Goal: Task Accomplishment & Management: Complete application form

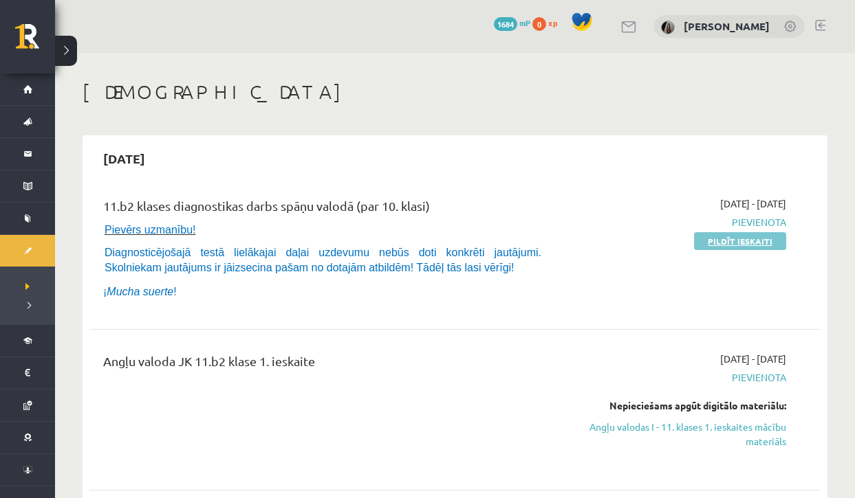
click at [732, 239] on link "Pildīt ieskaiti" at bounding box center [740, 241] width 92 height 18
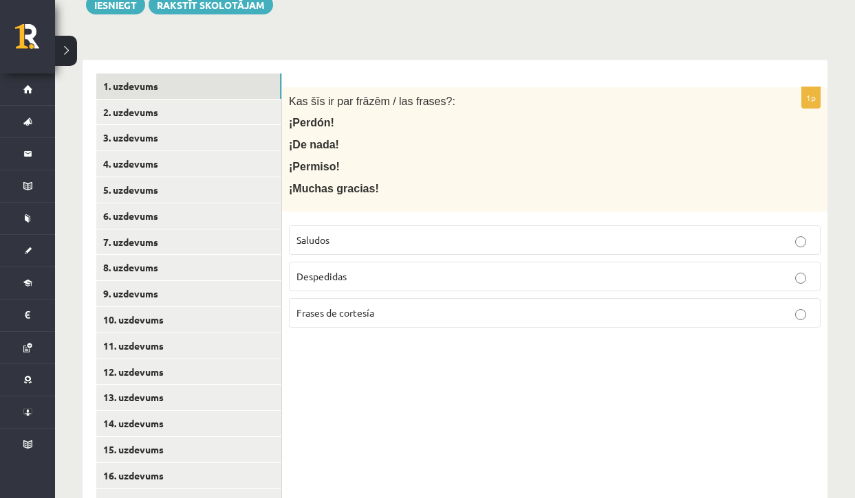
scroll to position [255, 0]
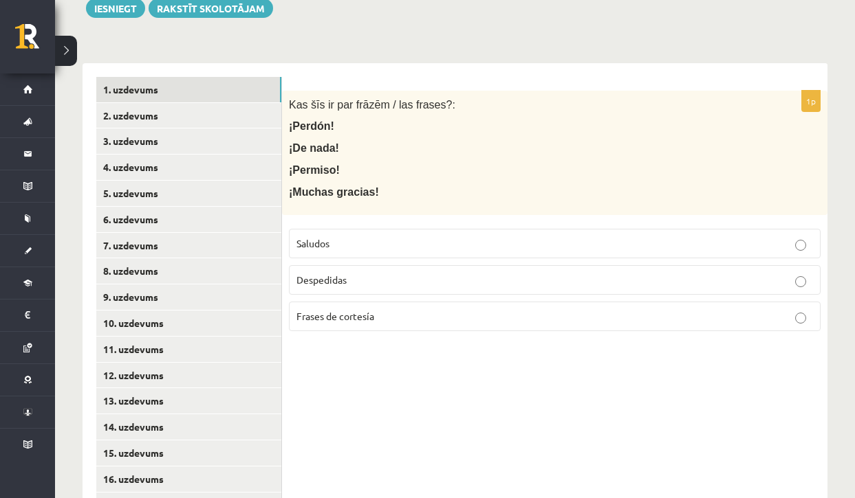
click at [445, 314] on p "Frases de cortesía" at bounding box center [554, 316] width 516 height 14
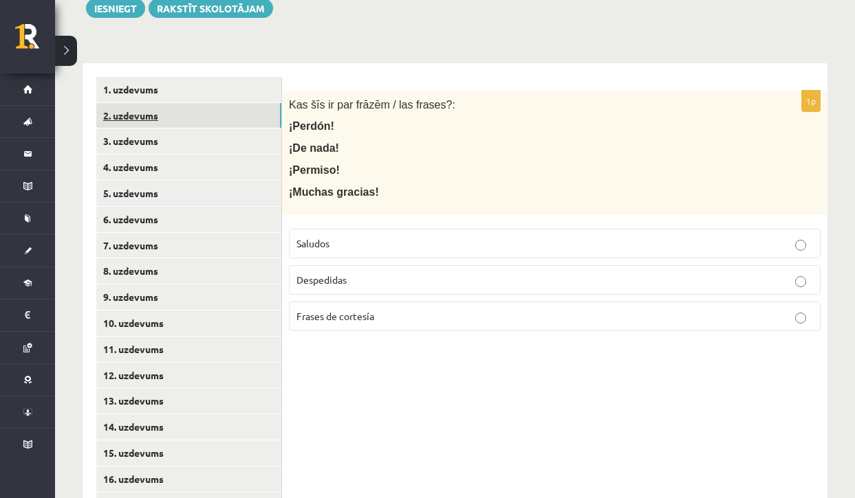
click at [202, 113] on link "2. uzdevums" at bounding box center [188, 115] width 185 height 25
click at [332, 243] on p "Saludos" at bounding box center [554, 244] width 516 height 14
click at [199, 141] on link "3. uzdevums" at bounding box center [188, 141] width 185 height 25
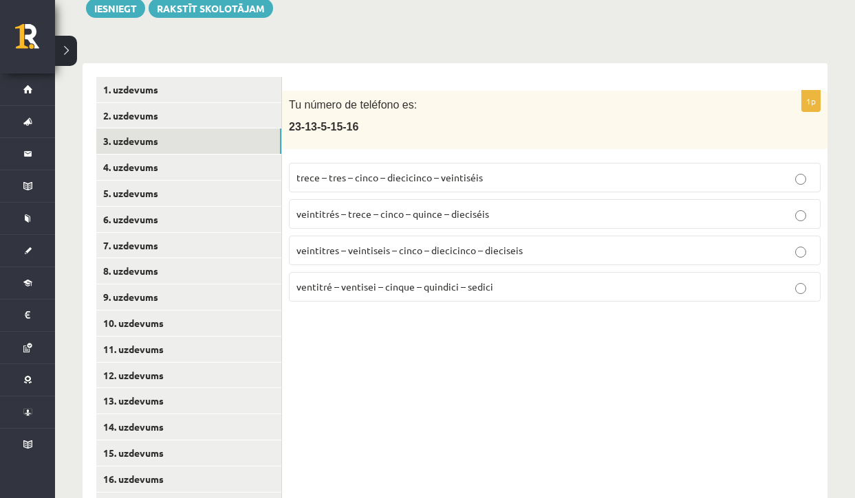
click at [413, 215] on span "veintitrés – trece – cinco – quince – dieciséis" at bounding box center [392, 214] width 193 height 12
click at [223, 155] on link "4. uzdevums" at bounding box center [188, 167] width 185 height 25
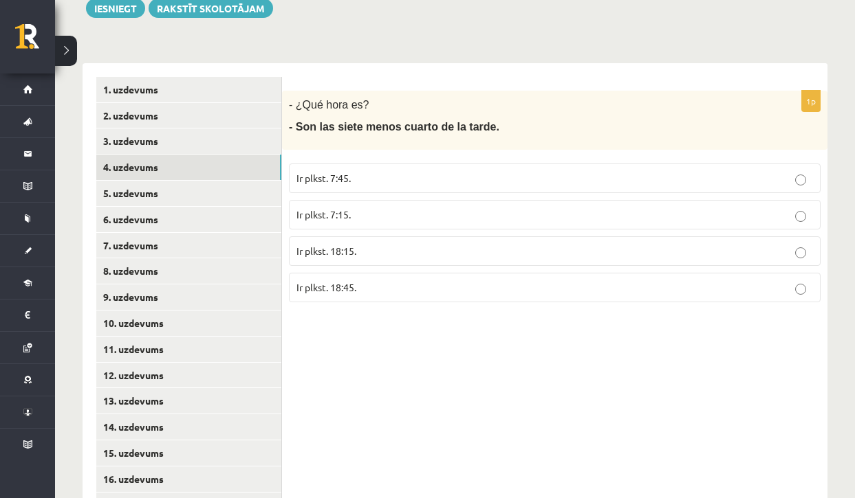
click at [338, 289] on span "Ir plkst. 18:45." at bounding box center [326, 287] width 60 height 12
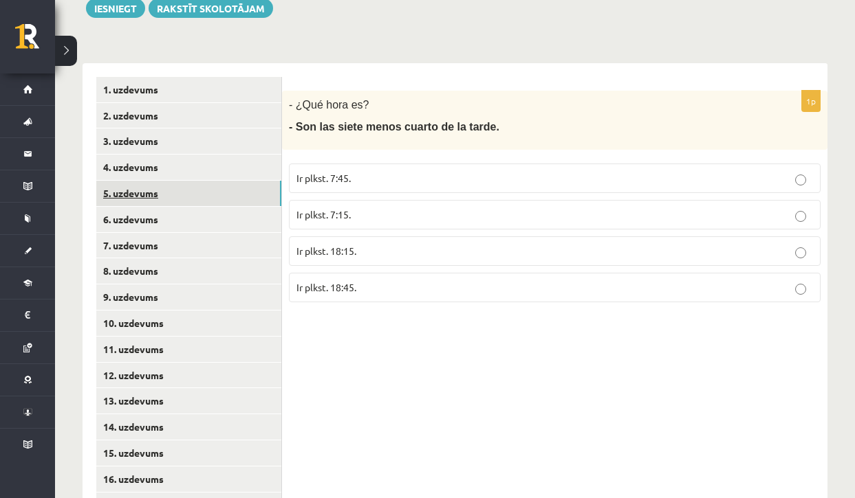
click at [135, 188] on link "5. uzdevums" at bounding box center [188, 193] width 185 height 25
click at [330, 215] on span "[PERSON_NAME] plkst. 9:00." at bounding box center [357, 214] width 123 height 12
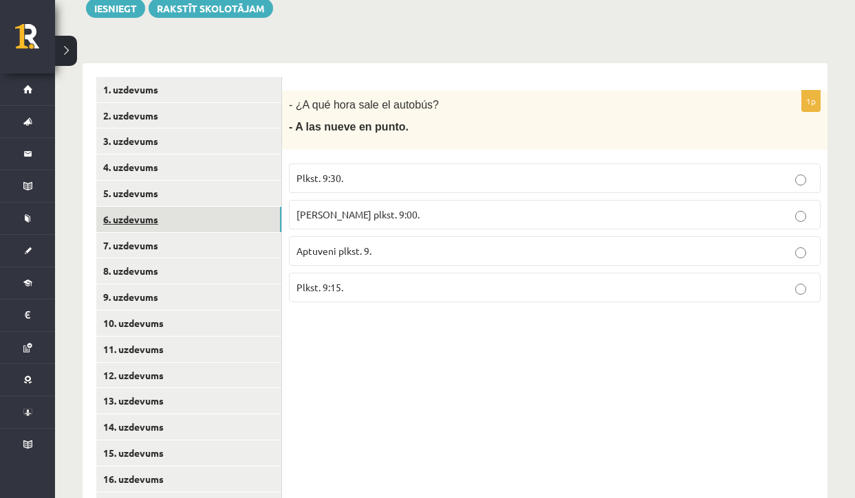
click at [158, 215] on link "6. uzdevums" at bounding box center [188, 219] width 185 height 25
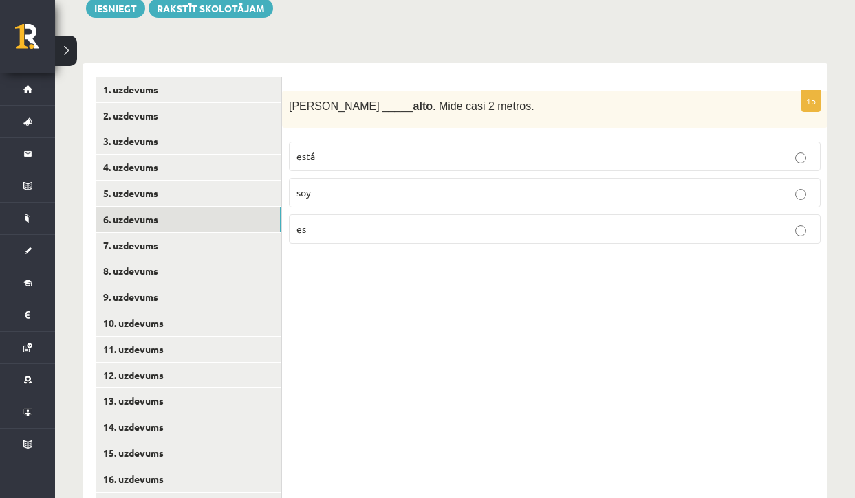
click at [327, 196] on p "soy" at bounding box center [554, 193] width 516 height 14
click at [326, 225] on p "es" at bounding box center [554, 229] width 516 height 14
click at [161, 237] on link "7. uzdevums" at bounding box center [188, 245] width 185 height 25
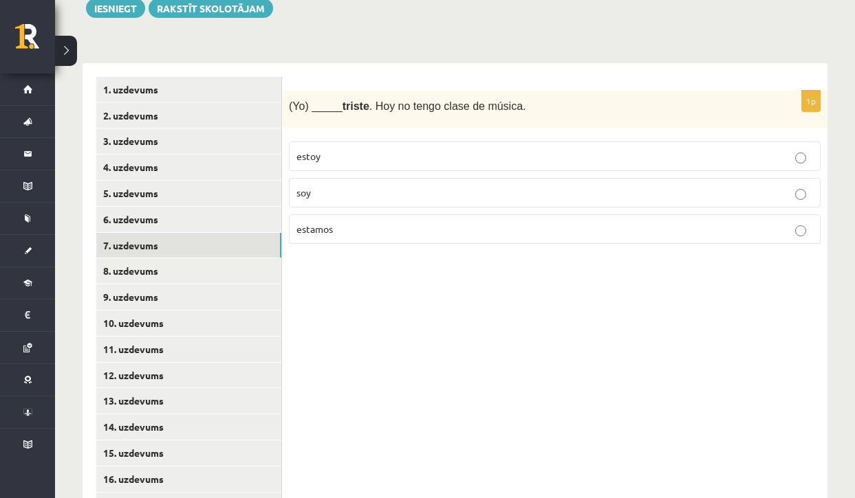
click at [344, 160] on p "estoy" at bounding box center [554, 156] width 516 height 14
click at [243, 269] on link "8. uzdevums" at bounding box center [188, 271] width 185 height 25
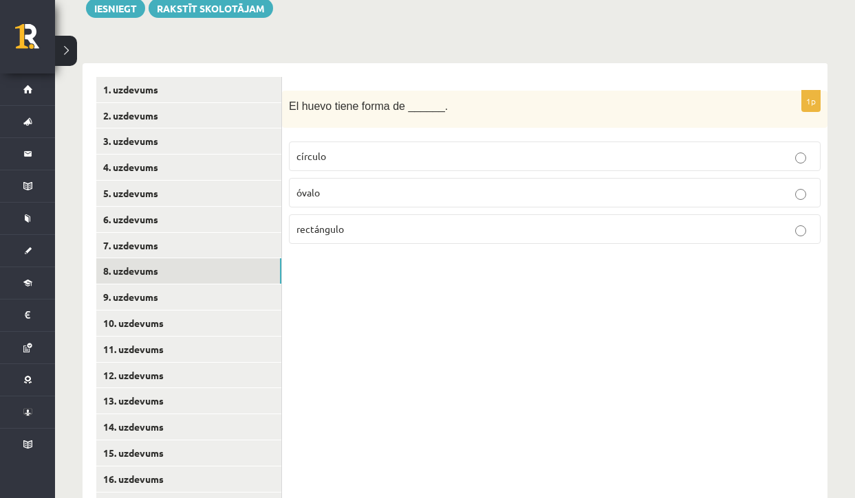
click at [307, 195] on span "óvalo" at bounding box center [307, 192] width 23 height 12
click at [212, 296] on link "9. uzdevums" at bounding box center [188, 297] width 185 height 25
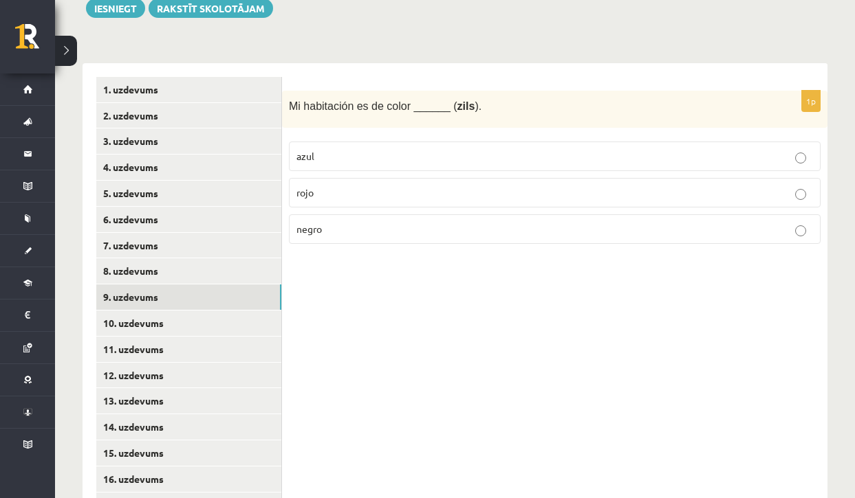
click at [311, 151] on span "azul" at bounding box center [305, 156] width 18 height 12
click at [192, 324] on link "10. uzdevums" at bounding box center [188, 323] width 185 height 25
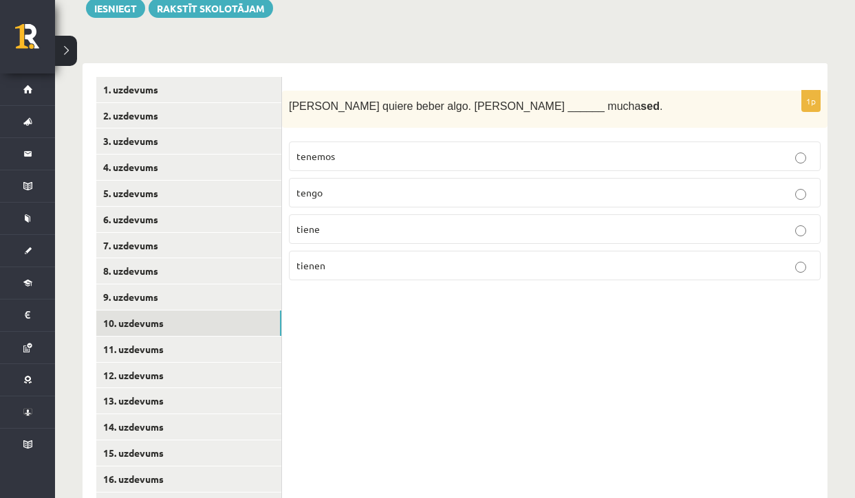
click at [327, 223] on p "tiene" at bounding box center [554, 229] width 516 height 14
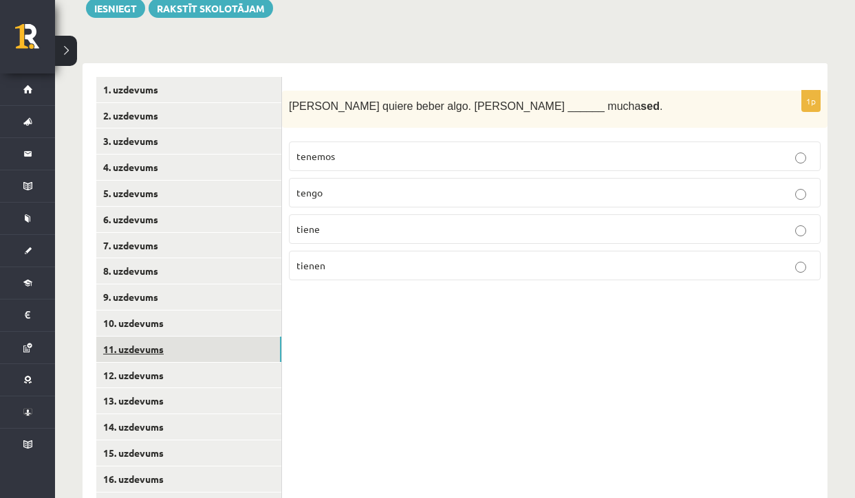
click at [159, 346] on link "11. uzdevums" at bounding box center [188, 349] width 185 height 25
click at [331, 194] on p "estoy" at bounding box center [554, 193] width 516 height 14
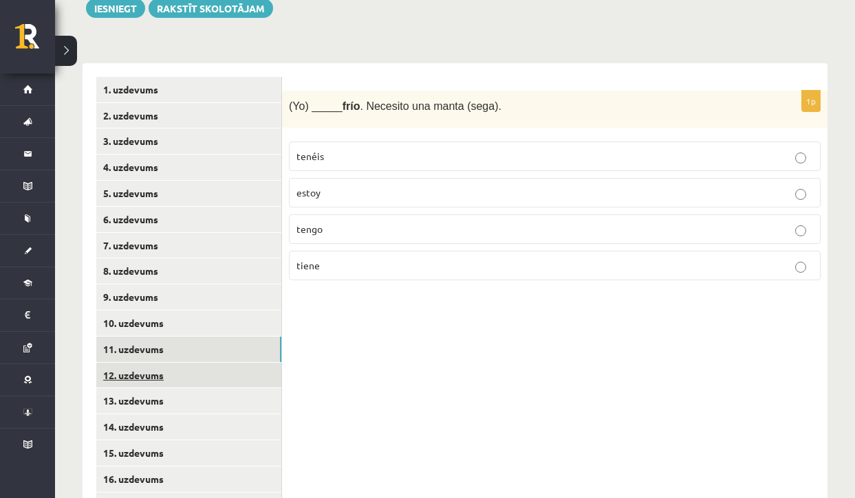
click at [149, 365] on link "12. uzdevums" at bounding box center [188, 375] width 185 height 25
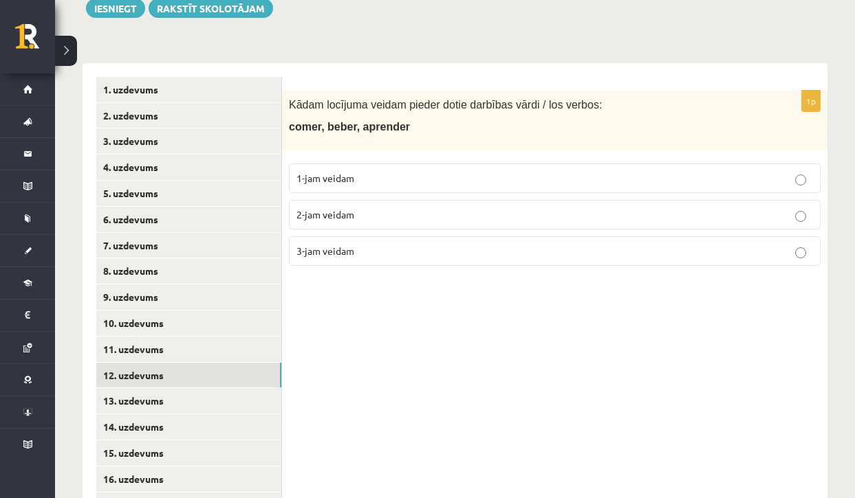
click at [372, 216] on p "2-jam veidam" at bounding box center [554, 215] width 516 height 14
click at [234, 397] on link "13. uzdevums" at bounding box center [188, 400] width 185 height 25
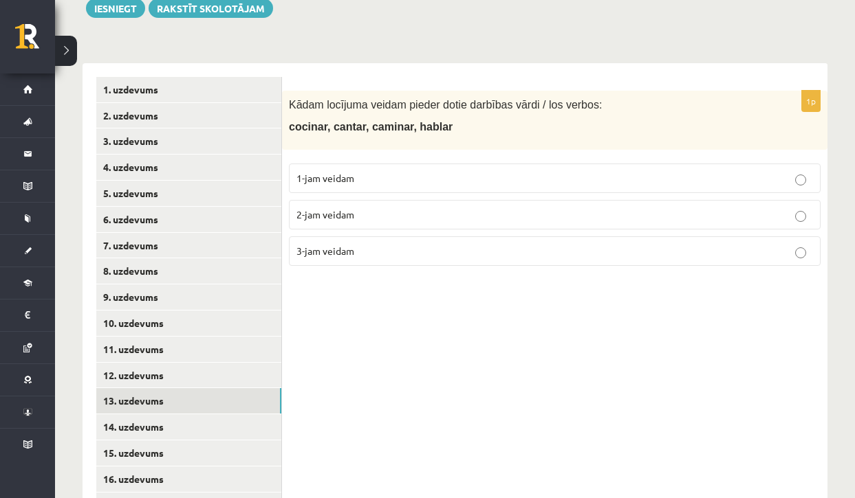
click at [349, 178] on span "1-jam veidam" at bounding box center [325, 178] width 58 height 12
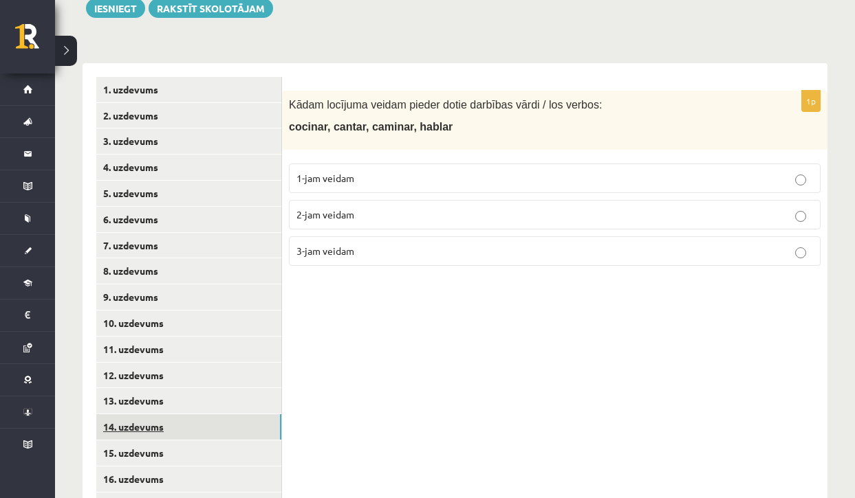
click at [220, 419] on link "14. uzdevums" at bounding box center [188, 427] width 185 height 25
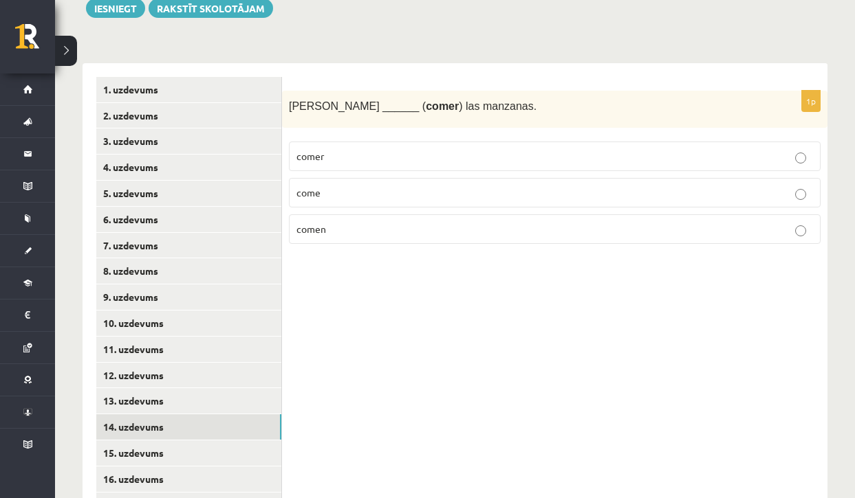
click at [468, 266] on div "1p [PERSON_NAME] ______ ( comer ) las manzanas. comer come comen" at bounding box center [554, 466] width 545 height 807
click at [362, 233] on p "comen" at bounding box center [554, 229] width 516 height 14
click at [349, 195] on p "come" at bounding box center [554, 193] width 516 height 14
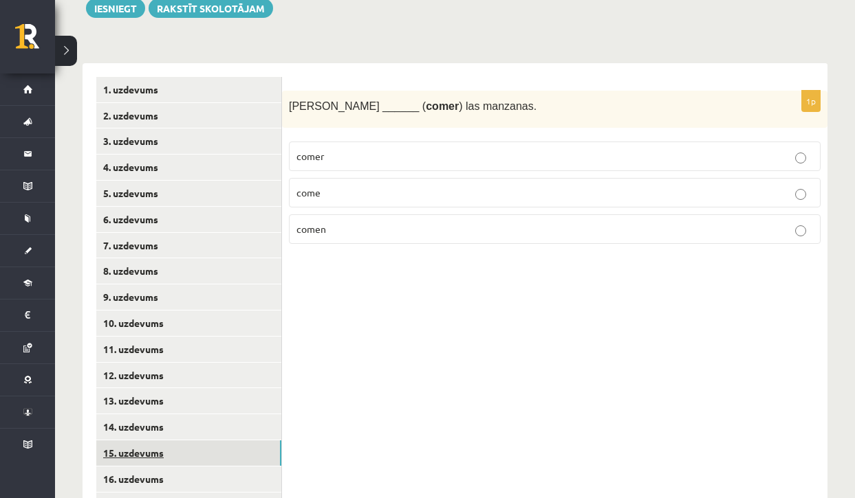
click at [179, 441] on link "15. uzdevums" at bounding box center [188, 453] width 185 height 25
click at [331, 193] on span "bailamos" at bounding box center [315, 192] width 39 height 12
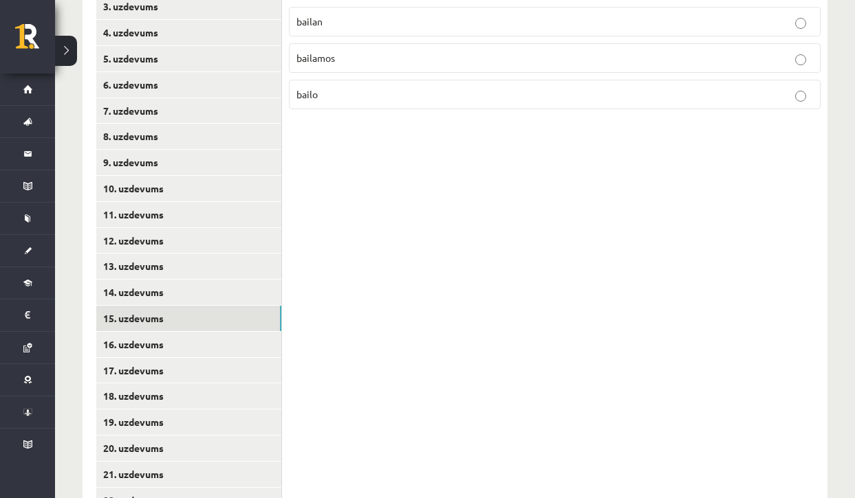
scroll to position [401, 0]
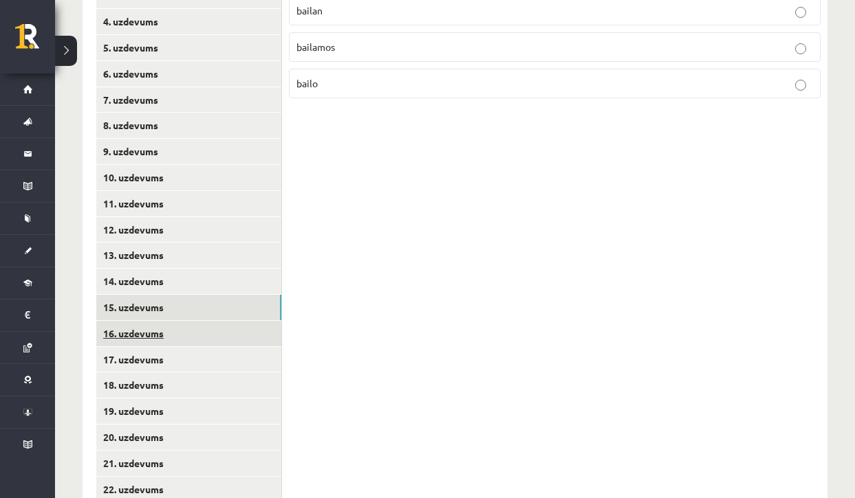
click at [208, 327] on link "16. uzdevums" at bounding box center [188, 333] width 185 height 25
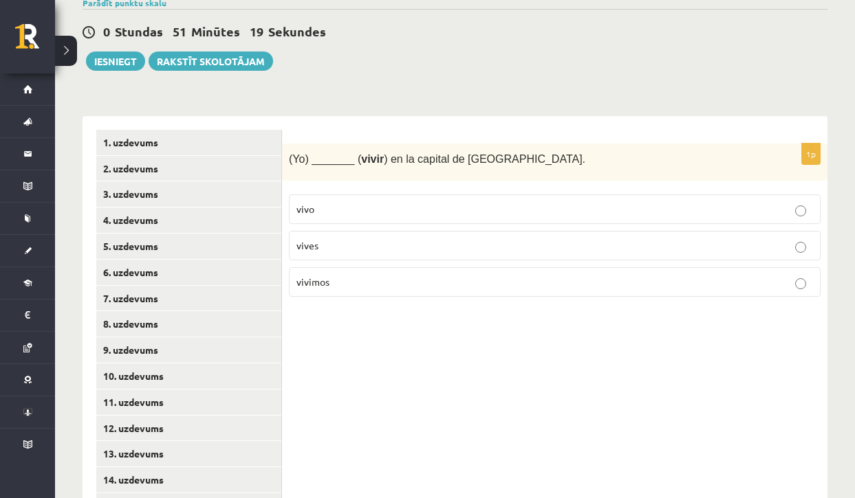
scroll to position [193, 0]
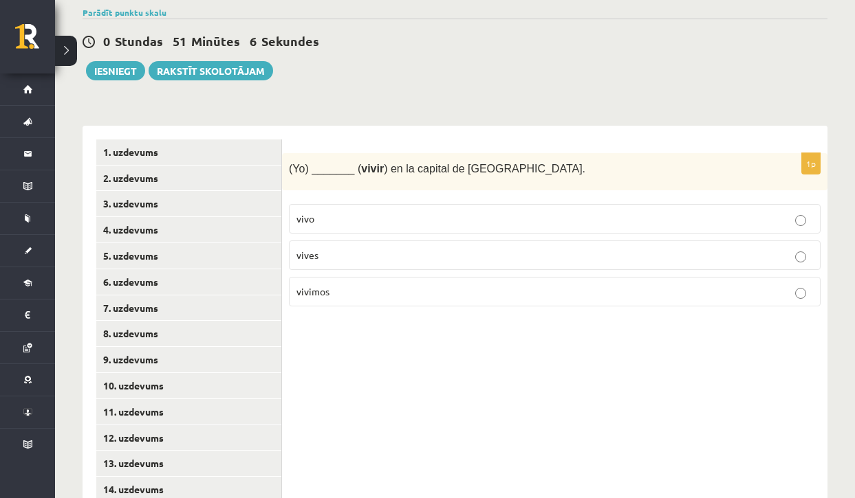
click at [394, 209] on label "vivo" at bounding box center [554, 219] width 531 height 30
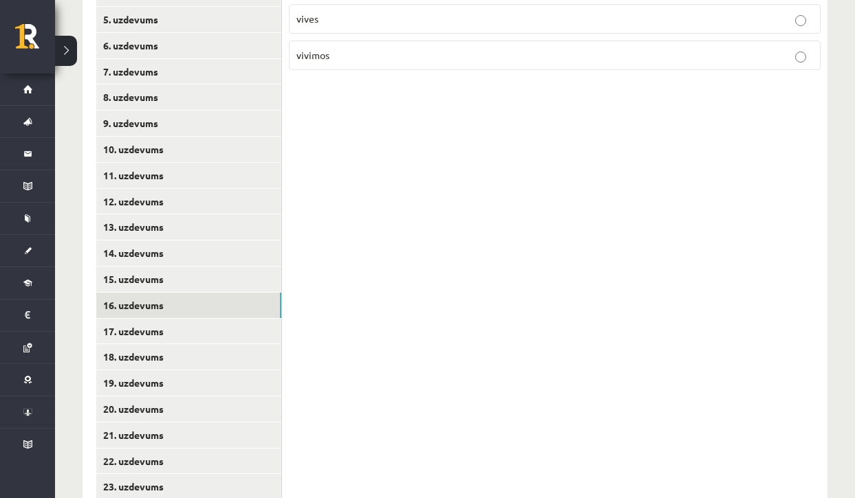
scroll to position [459, 0]
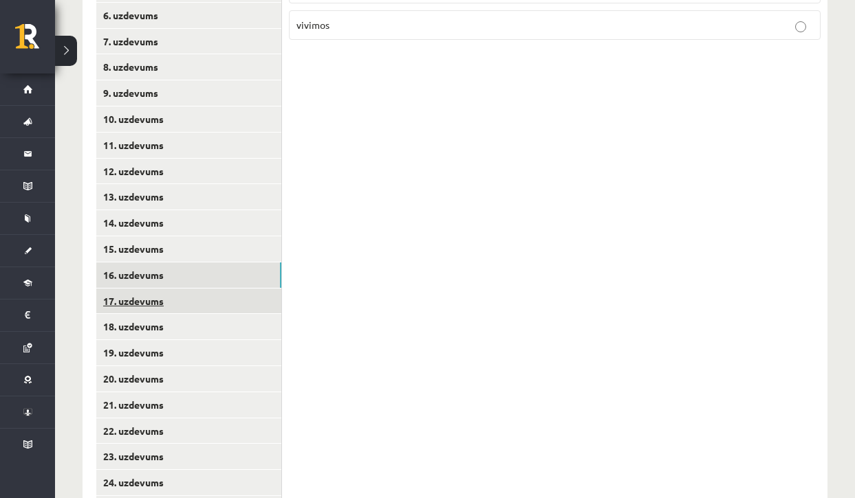
click at [210, 298] on link "17. uzdevums" at bounding box center [188, 301] width 185 height 25
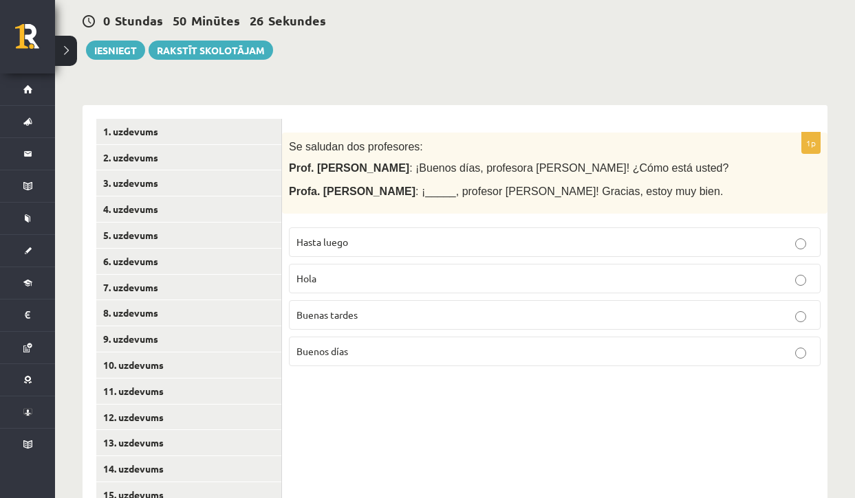
scroll to position [215, 0]
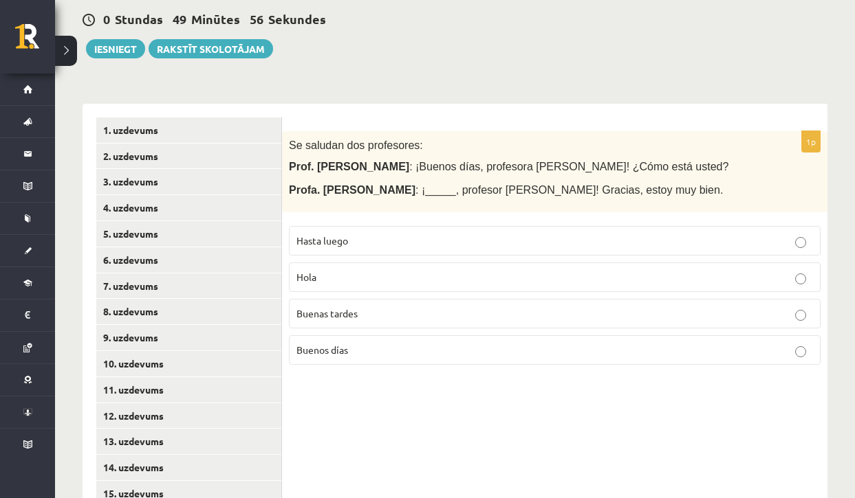
click at [352, 353] on p "Buenos días" at bounding box center [554, 350] width 516 height 14
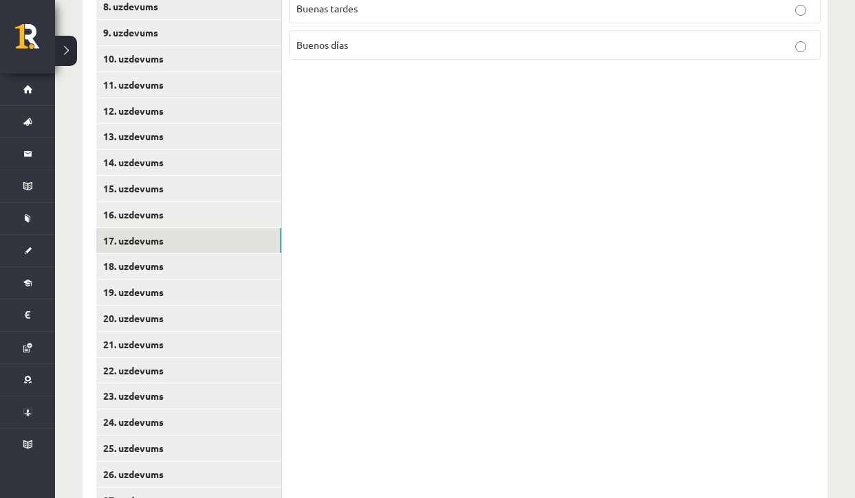
scroll to position [531, 0]
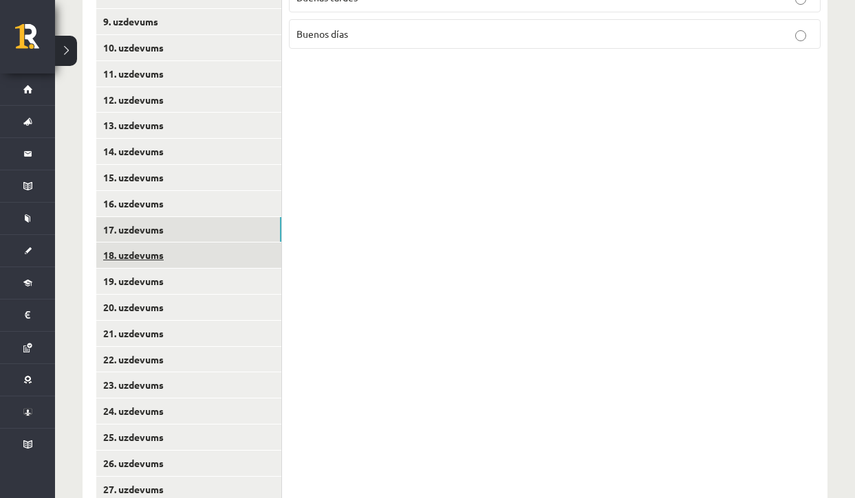
click at [240, 243] on link "18. uzdevums" at bounding box center [188, 255] width 185 height 25
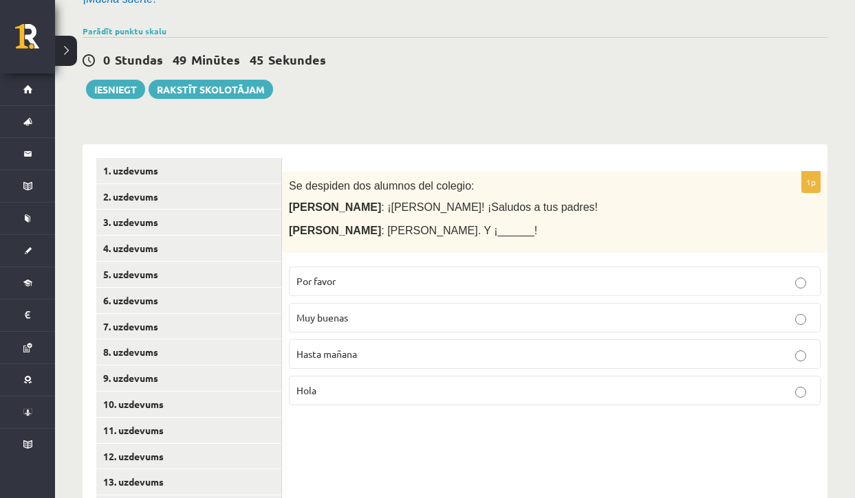
scroll to position [259, 0]
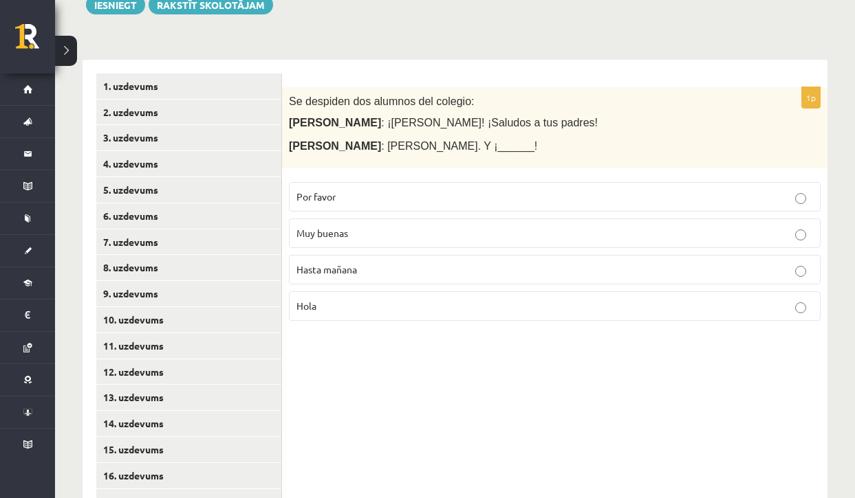
click at [347, 273] on p "Hasta mañana" at bounding box center [554, 270] width 516 height 14
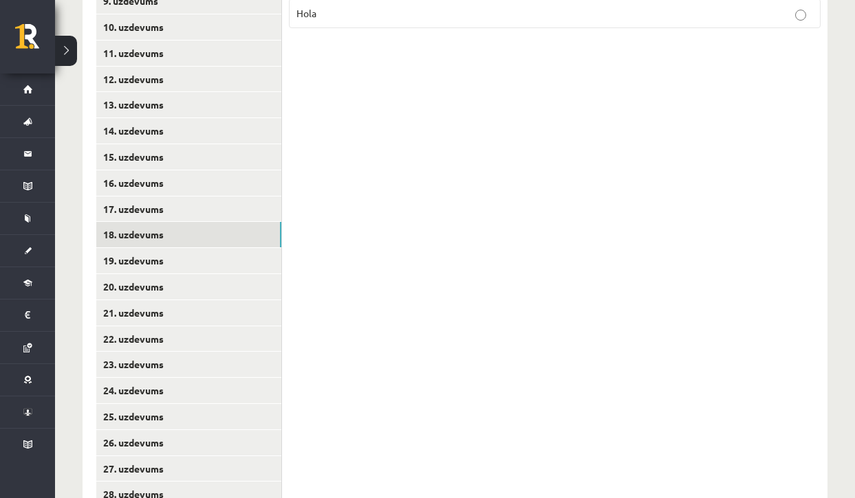
scroll to position [578, 0]
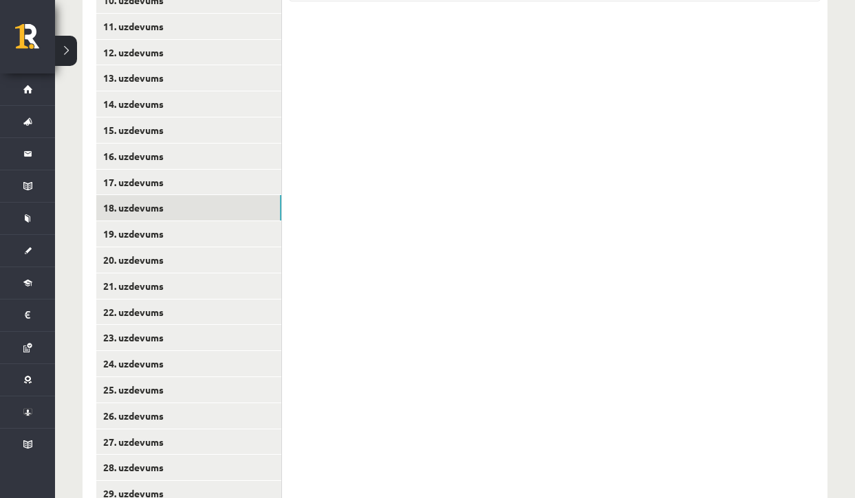
drag, startPoint x: 508, startPoint y: 345, endPoint x: 404, endPoint y: 309, distance: 110.5
click at [506, 345] on div "1p Se despiden dos alumnos del colegio: [PERSON_NAME] : ¡[PERSON_NAME]! ¡Saludo…" at bounding box center [554, 143] width 545 height 807
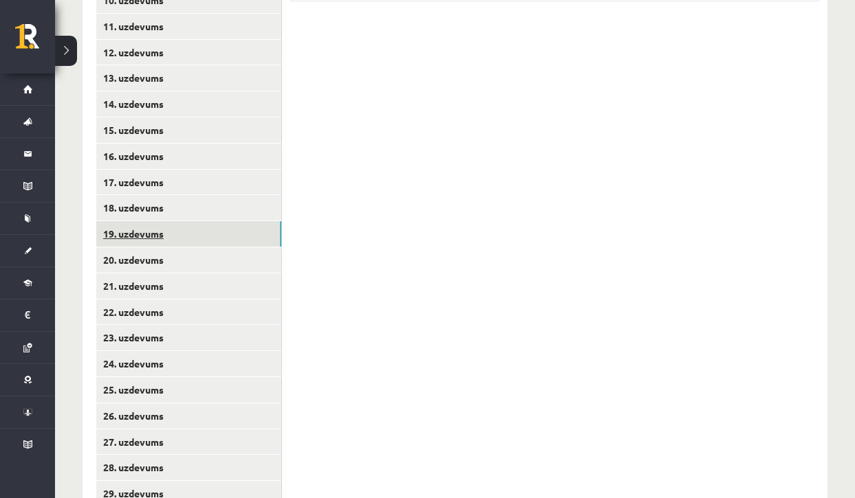
click at [245, 223] on link "19. uzdevums" at bounding box center [188, 233] width 185 height 25
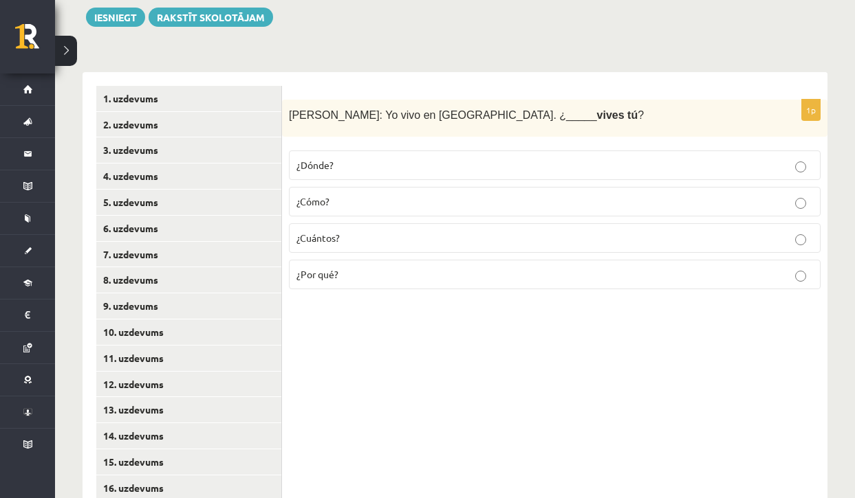
scroll to position [201, 0]
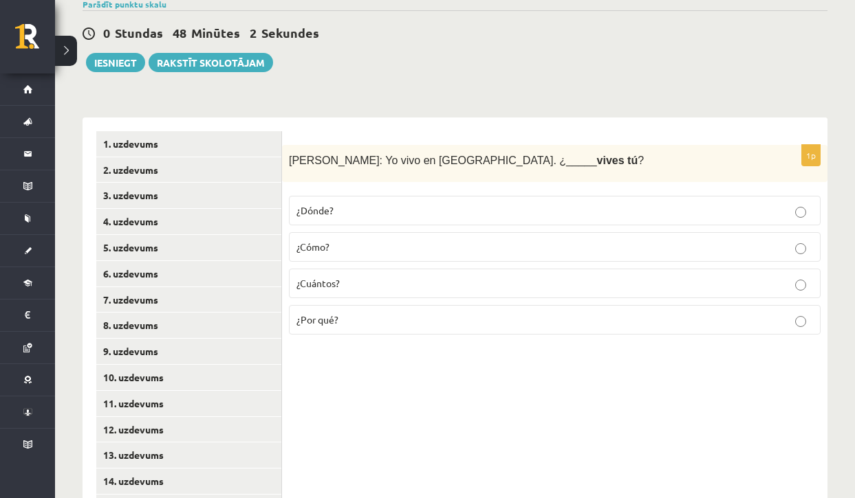
click at [333, 212] on span "¿Dónde?" at bounding box center [314, 210] width 37 height 12
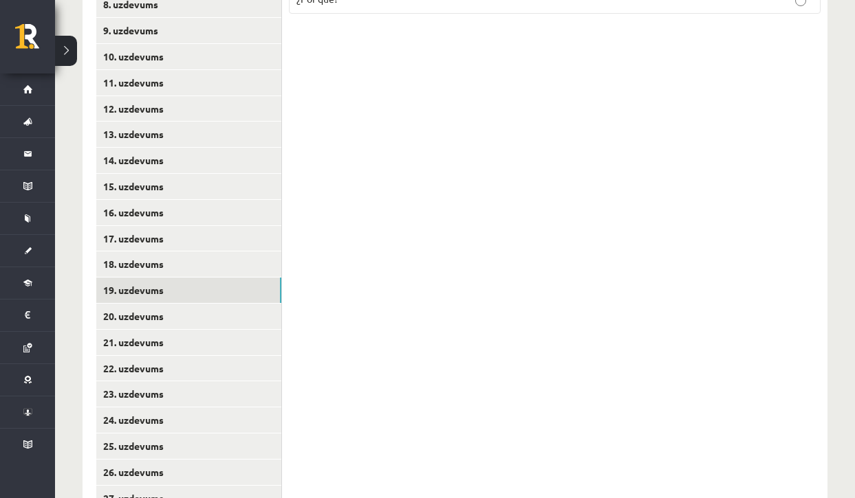
scroll to position [544, 0]
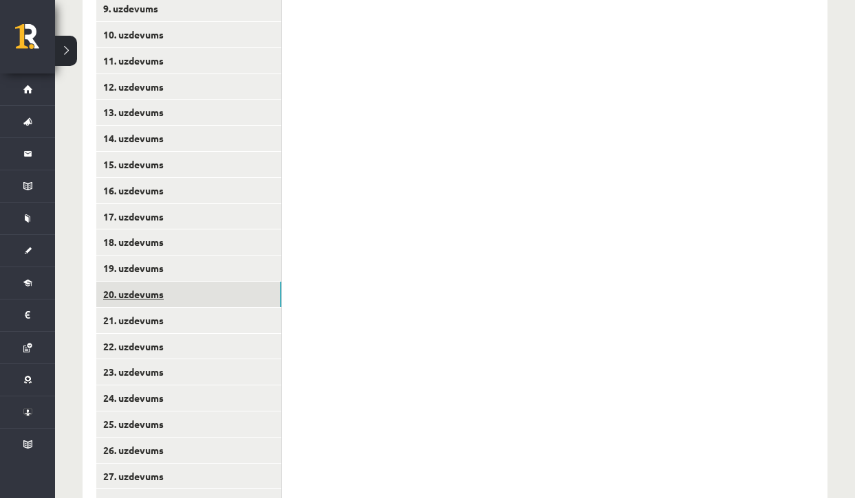
click at [208, 282] on link "20. uzdevums" at bounding box center [188, 294] width 185 height 25
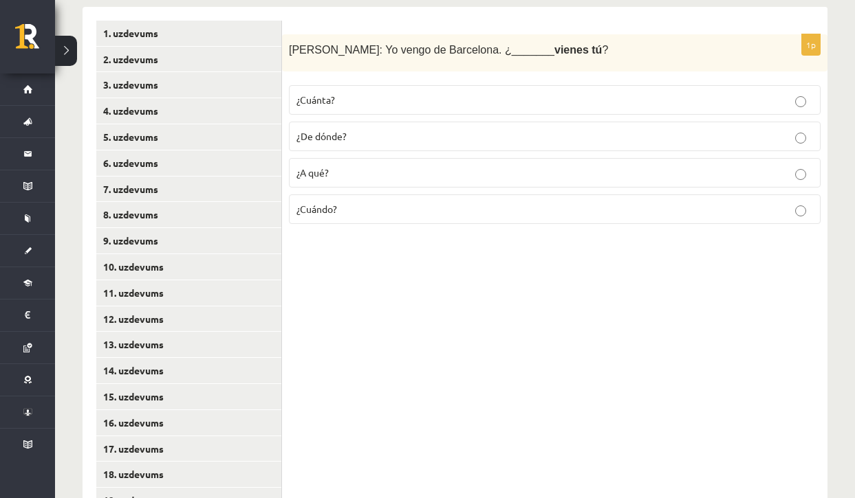
scroll to position [281, 0]
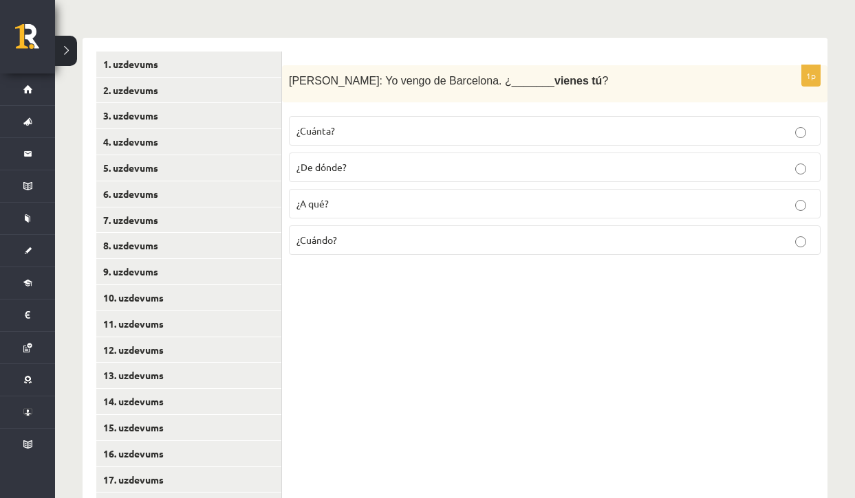
click at [384, 168] on p "¿De dónde?" at bounding box center [554, 167] width 516 height 14
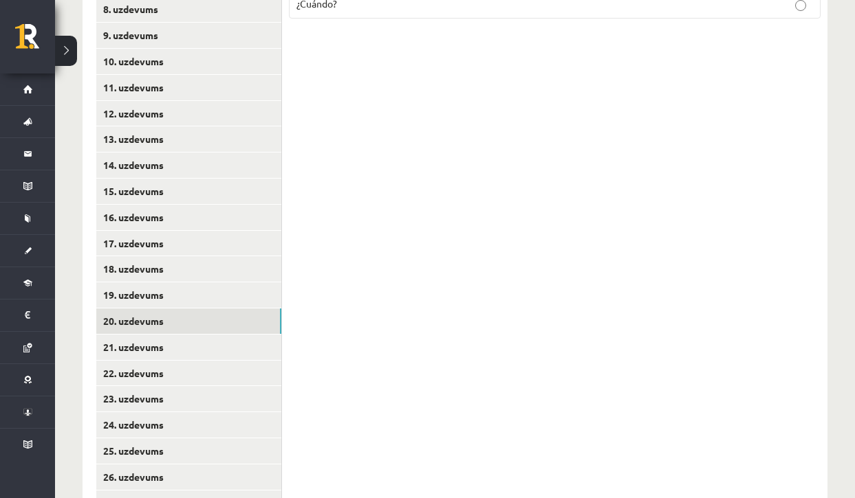
scroll to position [602, 0]
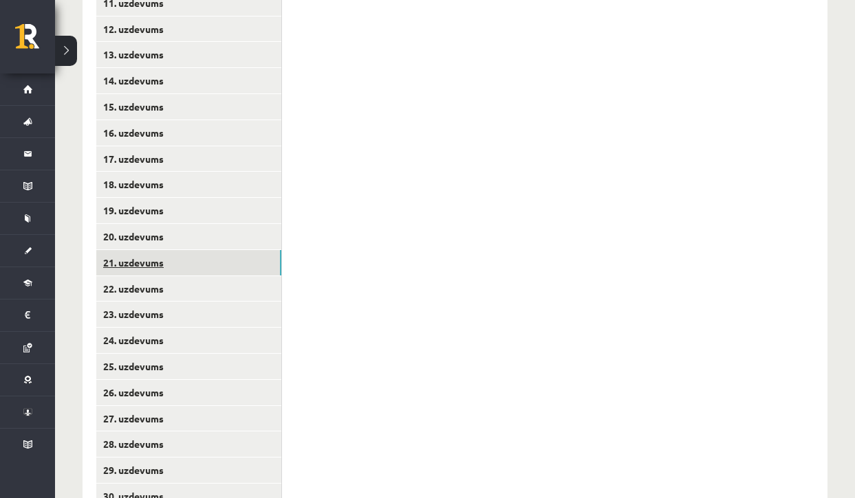
click at [234, 254] on link "21. uzdevums" at bounding box center [188, 262] width 185 height 25
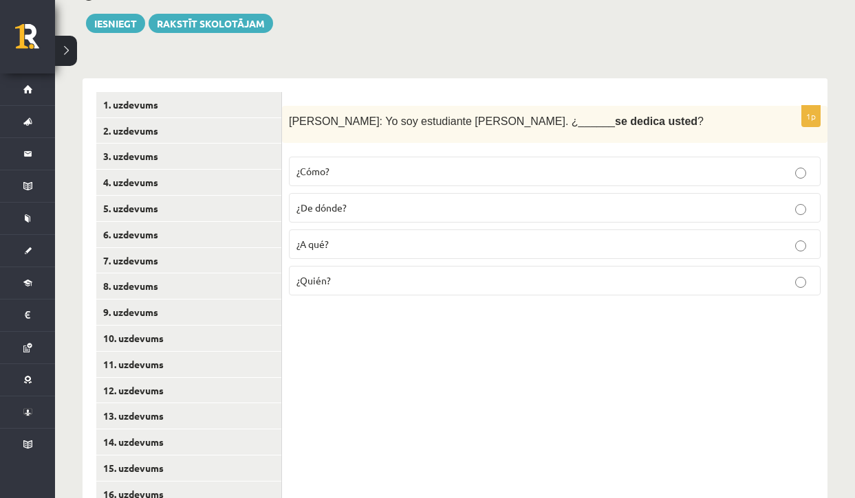
scroll to position [205, 0]
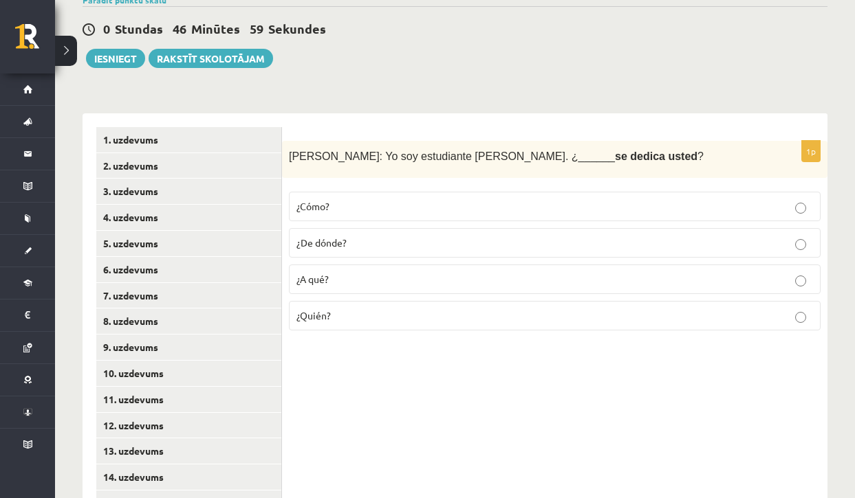
click at [492, 321] on label "¿Quién?" at bounding box center [554, 316] width 531 height 30
click at [397, 272] on p "¿A qué?" at bounding box center [554, 279] width 516 height 14
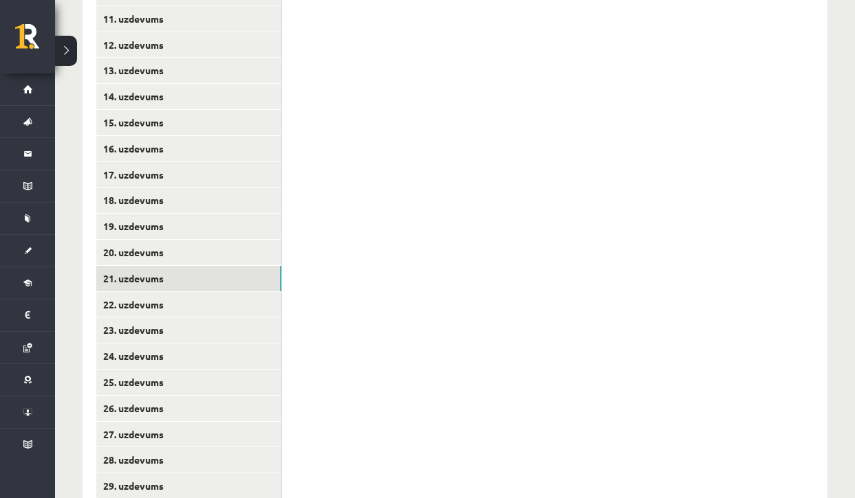
scroll to position [592, 0]
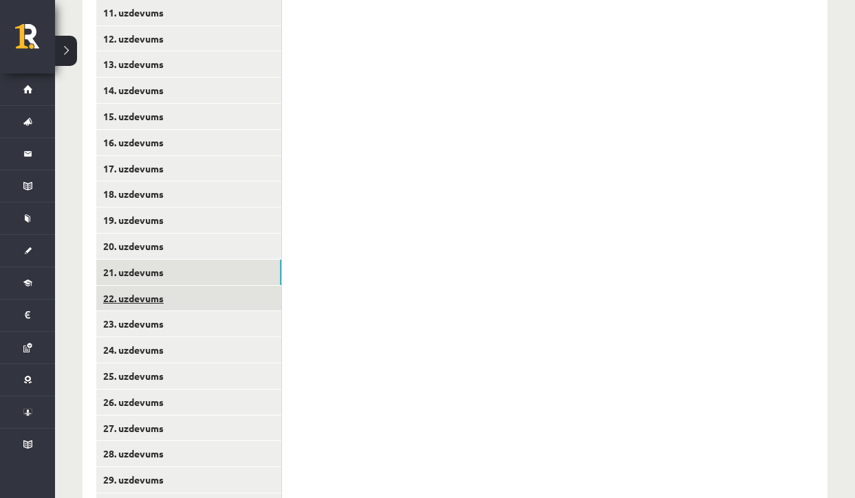
click at [232, 286] on link "22. uzdevums" at bounding box center [188, 298] width 185 height 25
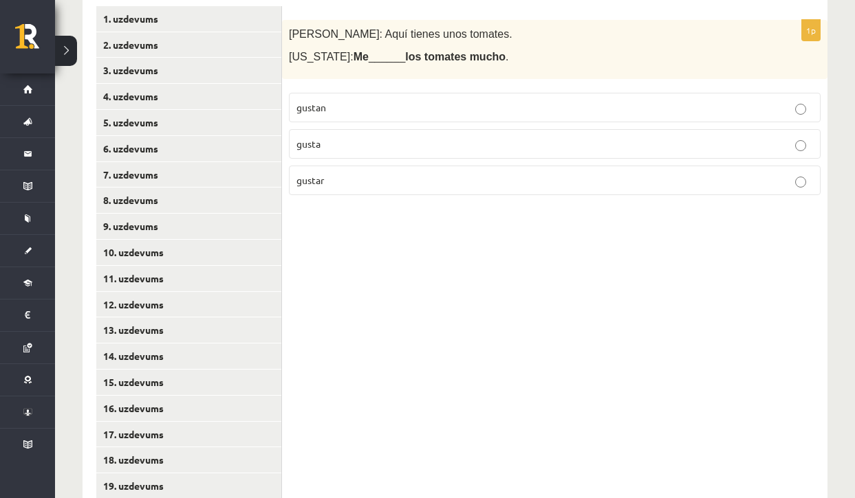
scroll to position [320, 0]
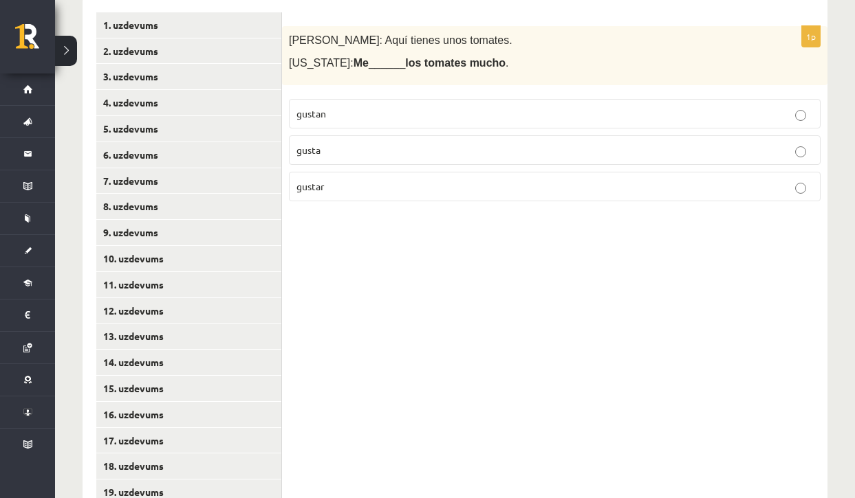
click at [332, 157] on label "gusta" at bounding box center [554, 150] width 531 height 30
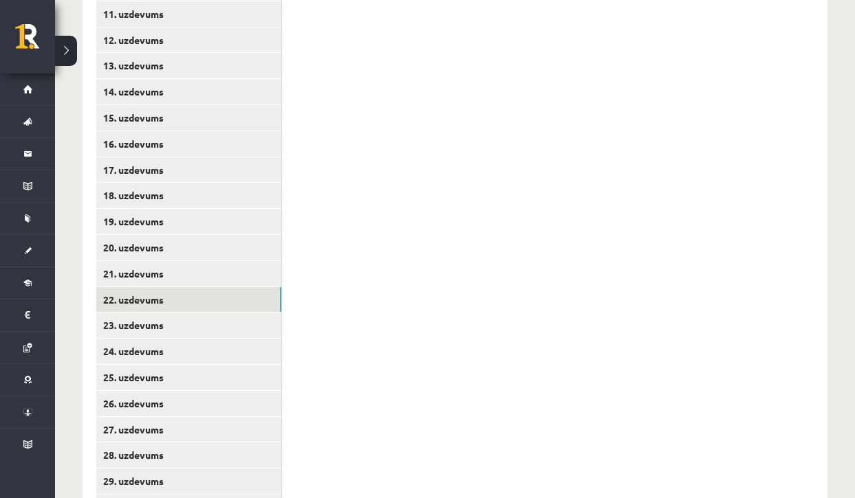
scroll to position [597, 0]
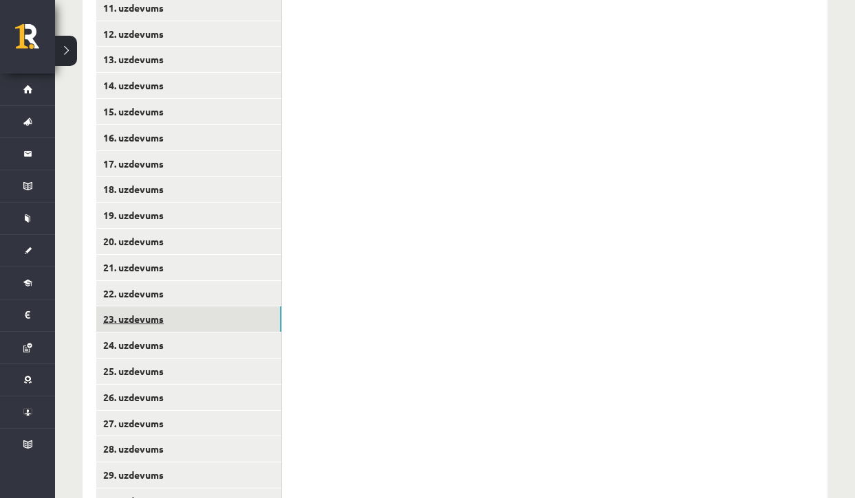
click at [234, 309] on link "23. uzdevums" at bounding box center [188, 319] width 185 height 25
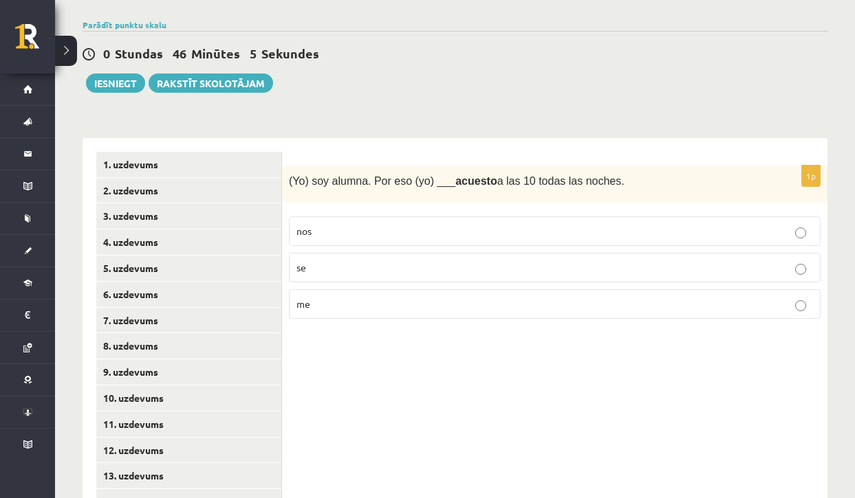
scroll to position [184, 0]
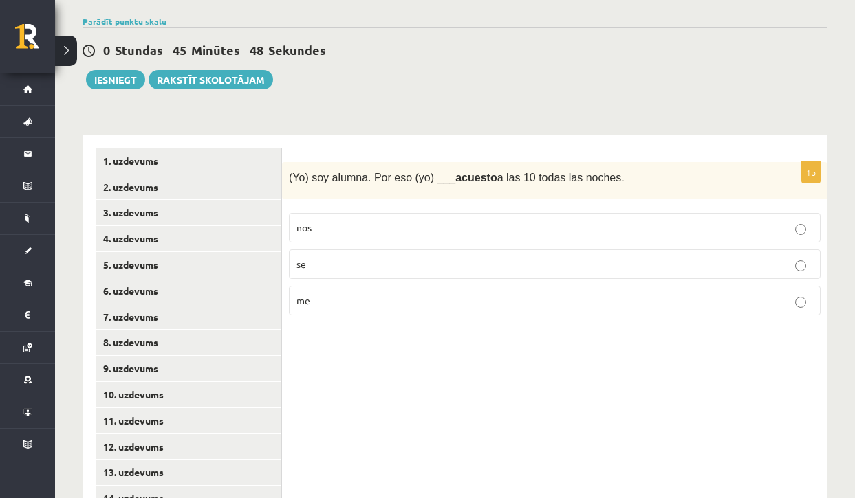
click at [343, 225] on p "nos" at bounding box center [554, 228] width 516 height 14
click at [338, 303] on p "me" at bounding box center [554, 301] width 516 height 14
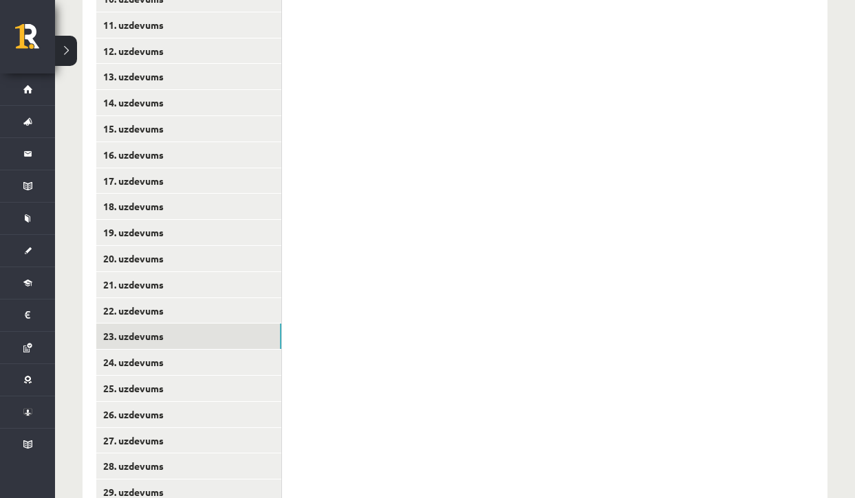
scroll to position [598, 0]
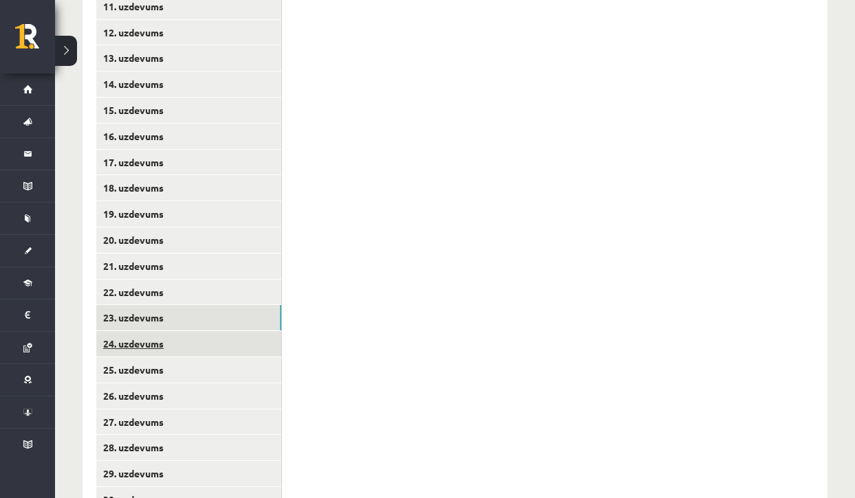
click at [244, 336] on link "24. uzdevums" at bounding box center [188, 343] width 185 height 25
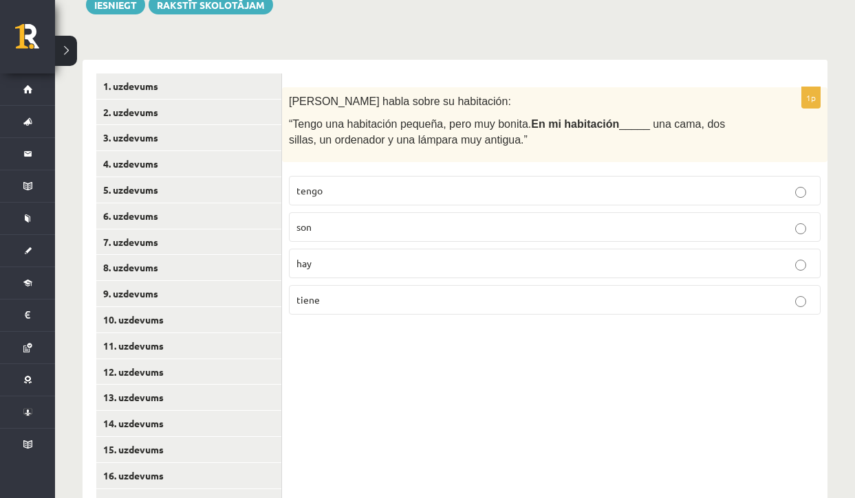
scroll to position [261, 0]
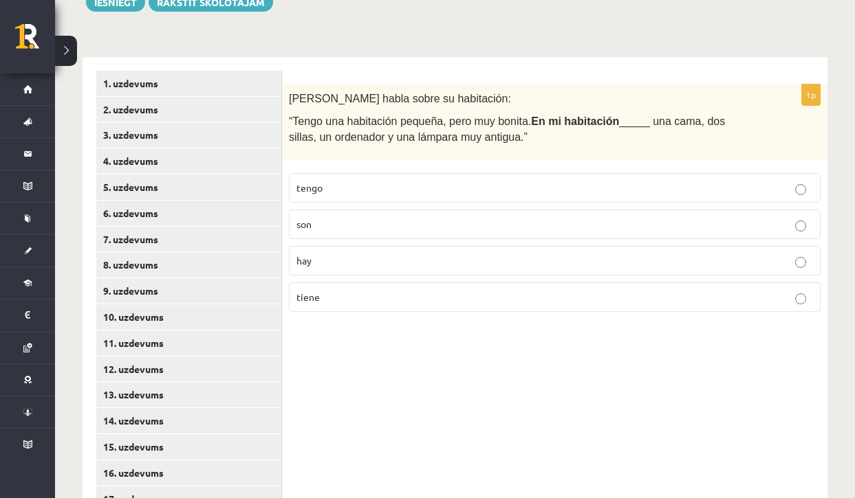
click at [303, 195] on label "tengo" at bounding box center [554, 188] width 531 height 30
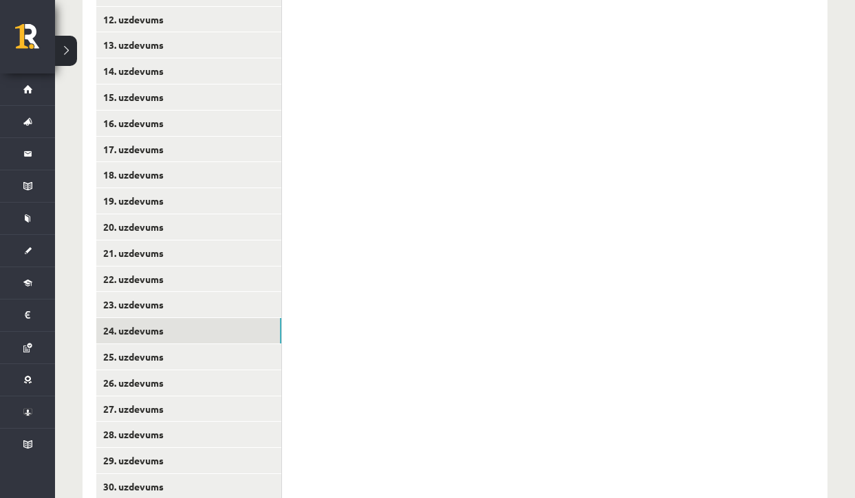
scroll to position [636, 0]
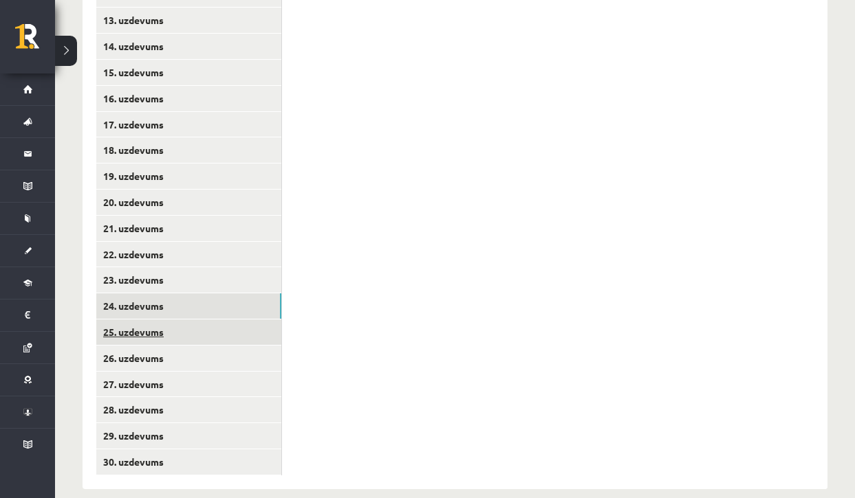
click at [238, 322] on link "25. uzdevums" at bounding box center [188, 332] width 185 height 25
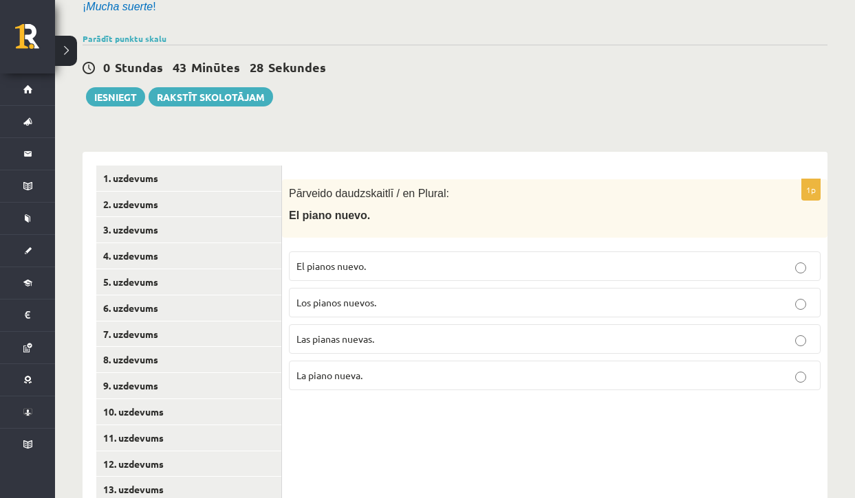
scroll to position [164, 0]
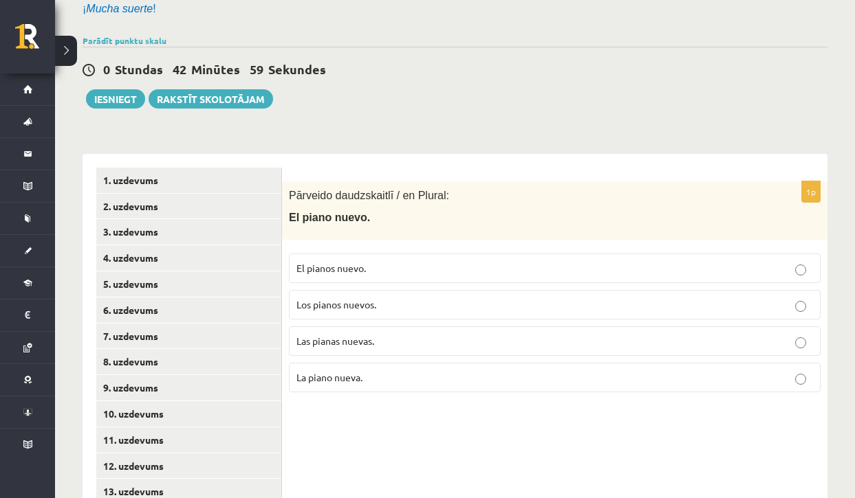
click at [318, 342] on span "Las pianas nuevas." at bounding box center [335, 341] width 78 height 12
click at [343, 300] on span "Los pianos nuevos." at bounding box center [336, 304] width 80 height 12
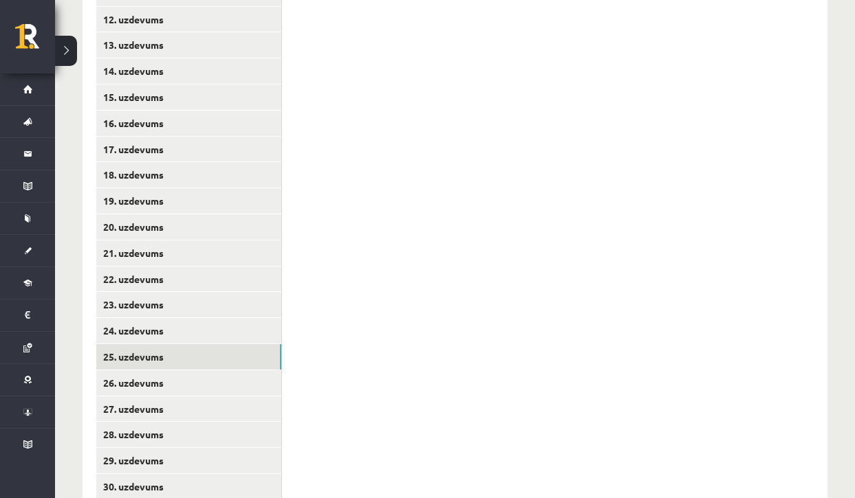
scroll to position [636, 0]
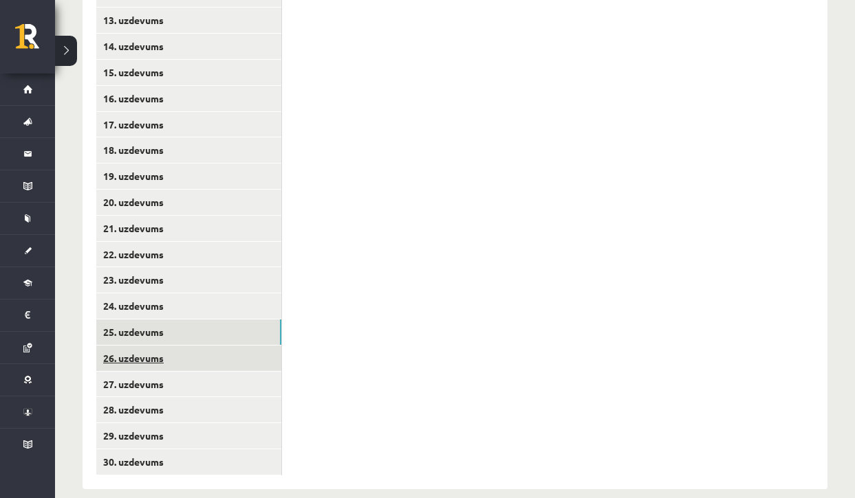
click at [200, 346] on link "26. uzdevums" at bounding box center [188, 358] width 185 height 25
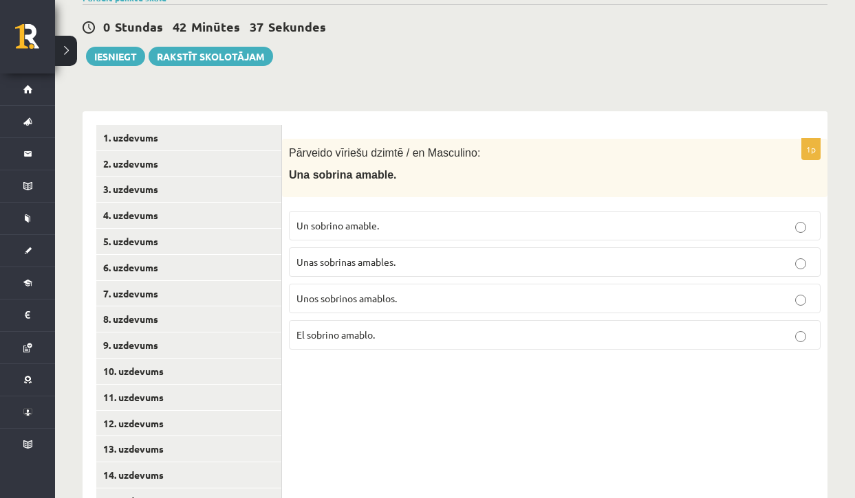
scroll to position [213, 0]
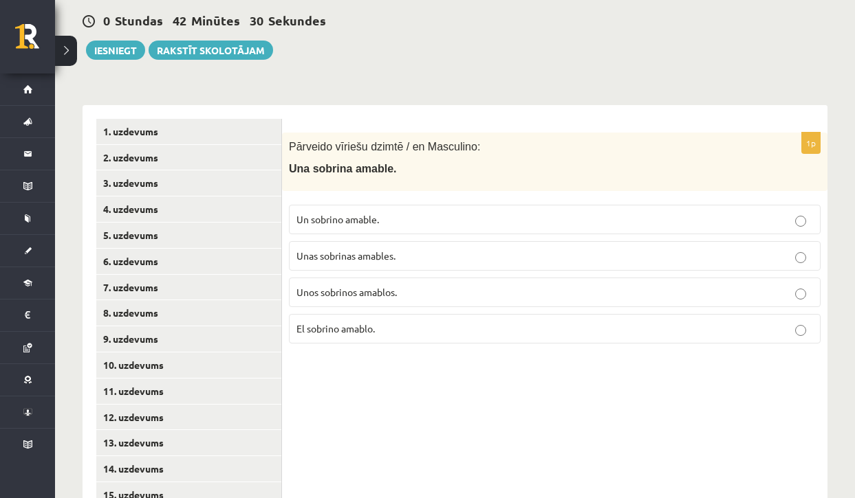
click at [320, 328] on span "El sobrino amablo." at bounding box center [335, 328] width 78 height 12
click at [307, 212] on p "Un sobrino amable." at bounding box center [554, 219] width 516 height 14
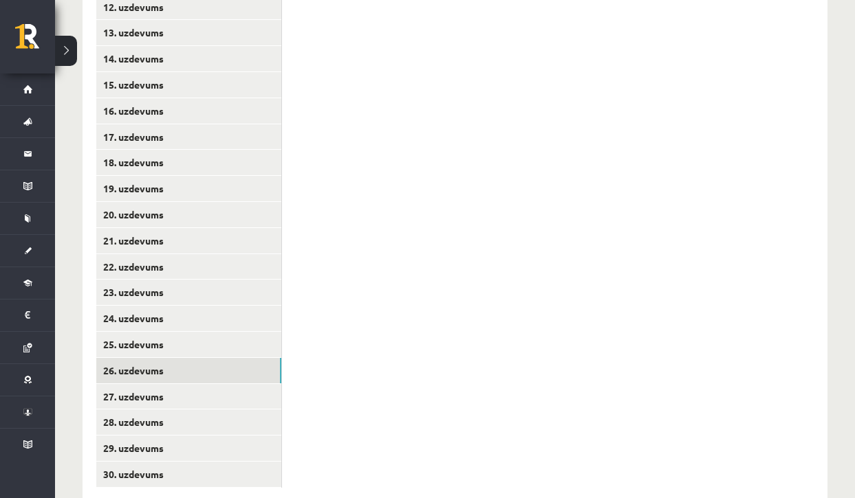
scroll to position [636, 0]
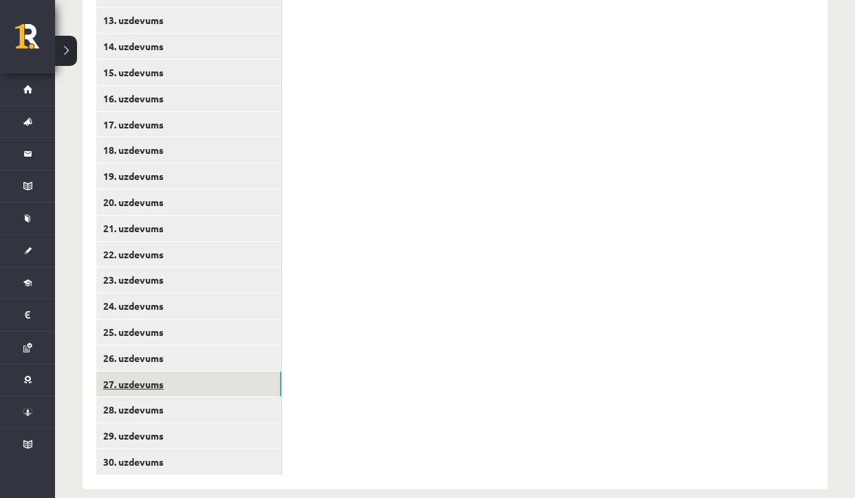
click at [224, 377] on link "27. uzdevums" at bounding box center [188, 384] width 185 height 25
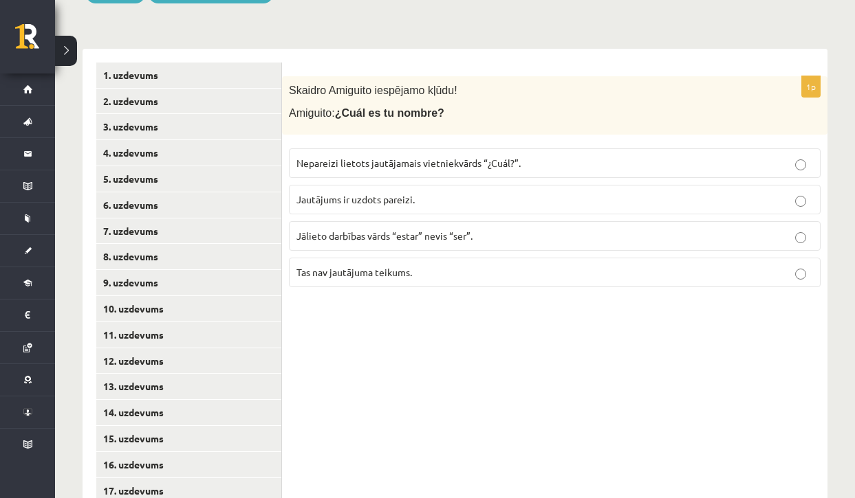
scroll to position [201, 0]
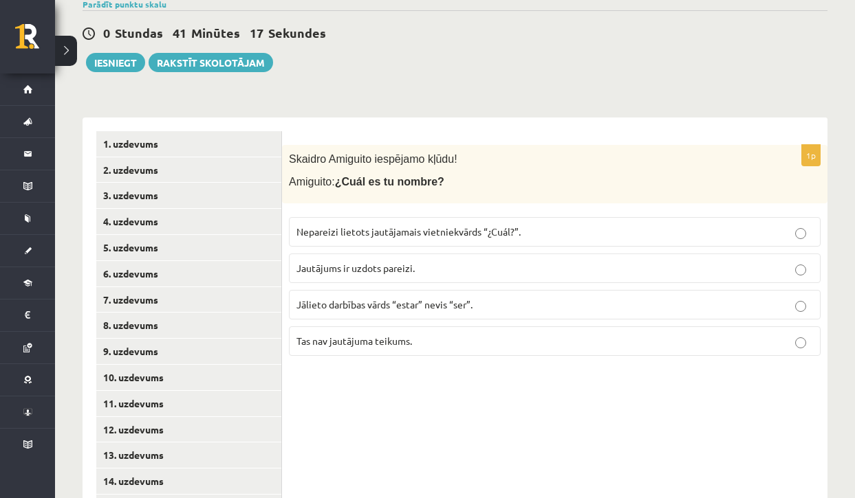
click at [305, 257] on label "Jautājums ir uzdots pareizi." at bounding box center [554, 269] width 531 height 30
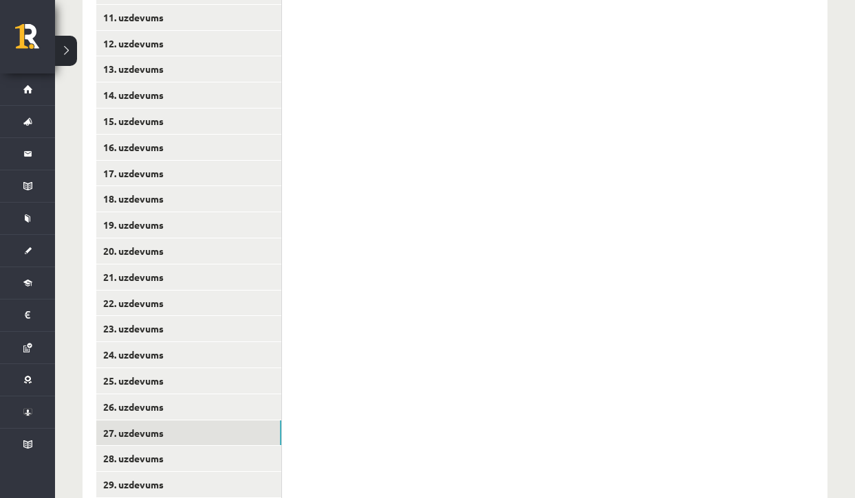
scroll to position [636, 0]
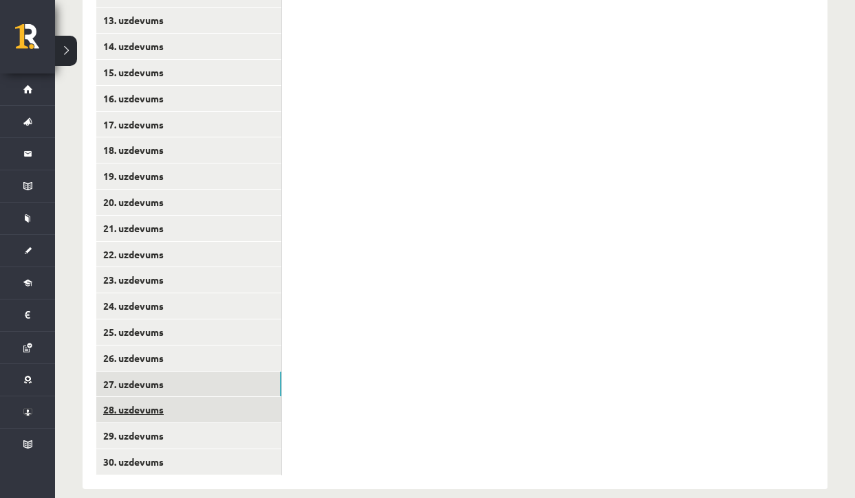
click at [177, 397] on link "28. uzdevums" at bounding box center [188, 409] width 185 height 25
click at [197, 372] on link "27. uzdevums" at bounding box center [188, 384] width 185 height 25
click at [221, 397] on link "28. uzdevums" at bounding box center [188, 409] width 185 height 25
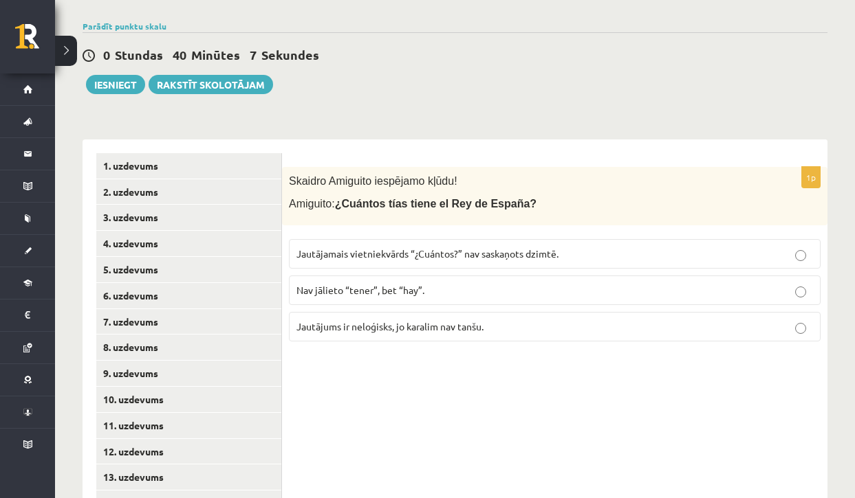
scroll to position [180, 0]
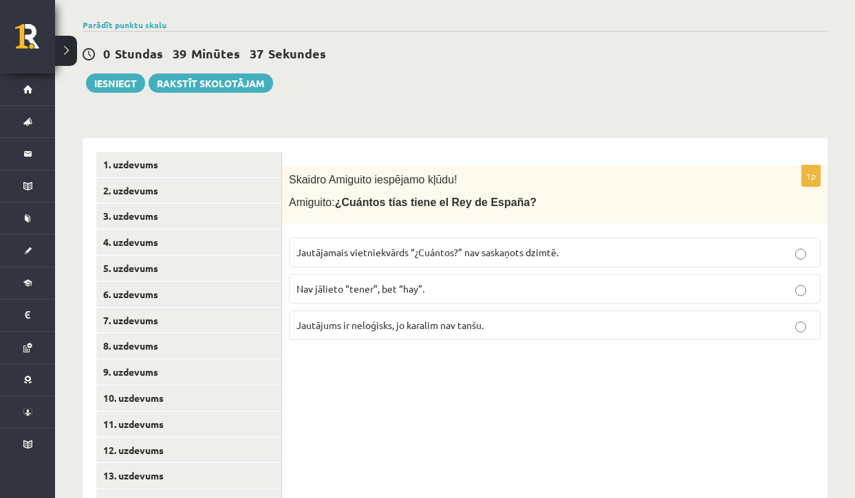
click at [424, 252] on span "Jautājamais vietniekvārds “¿Cuántos?” nav saskaņots dzimtē." at bounding box center [427, 252] width 262 height 12
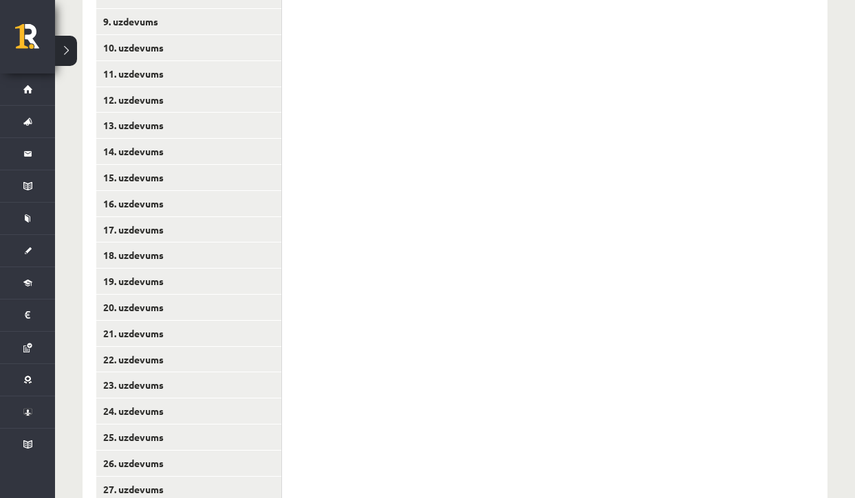
scroll to position [636, 0]
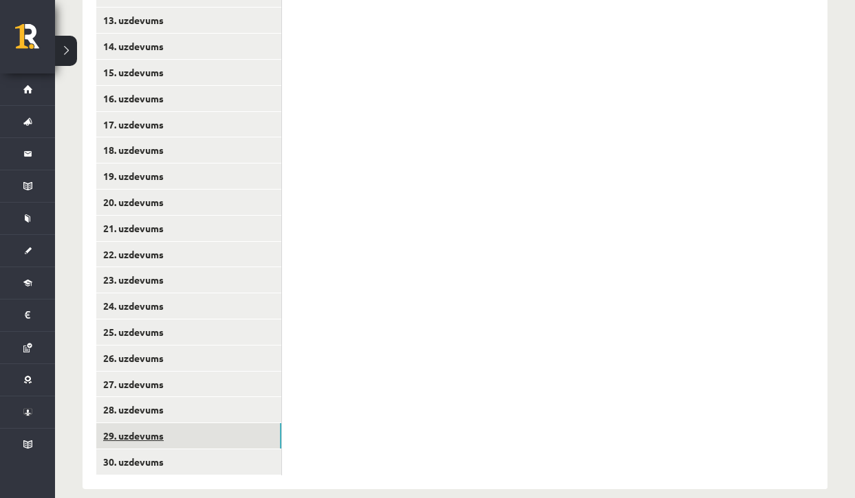
click at [245, 424] on link "29. uzdevums" at bounding box center [188, 436] width 185 height 25
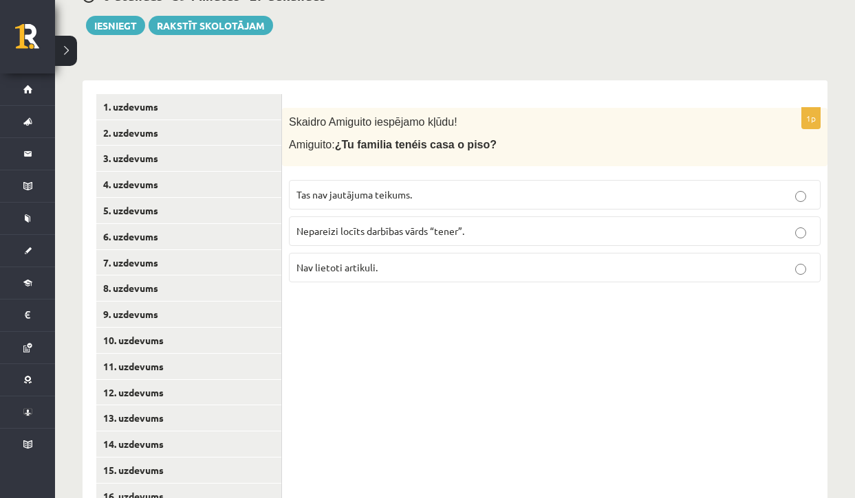
scroll to position [241, 0]
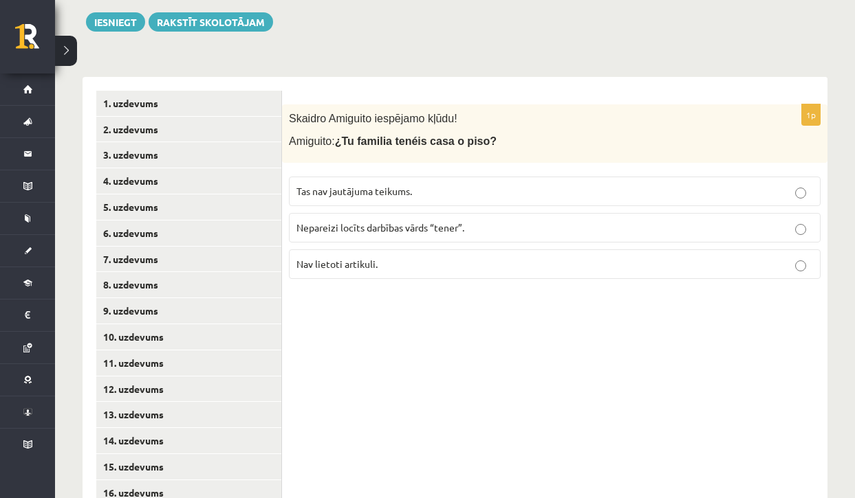
click at [404, 221] on span "Nepareizi locīts darbības vārds “tener”." at bounding box center [380, 227] width 168 height 12
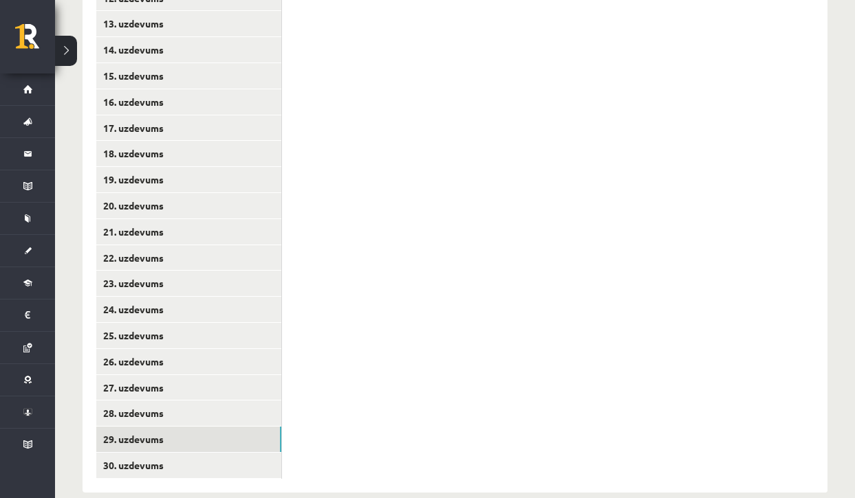
scroll to position [636, 0]
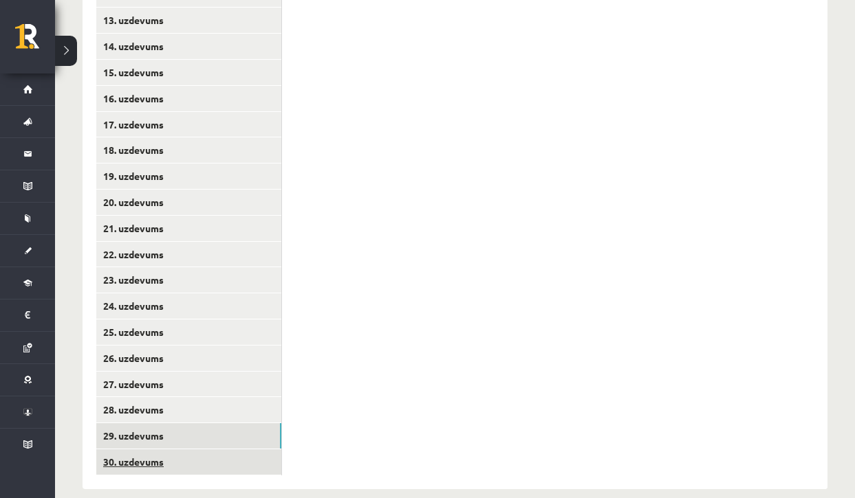
click at [256, 450] on link "30. uzdevums" at bounding box center [188, 462] width 185 height 25
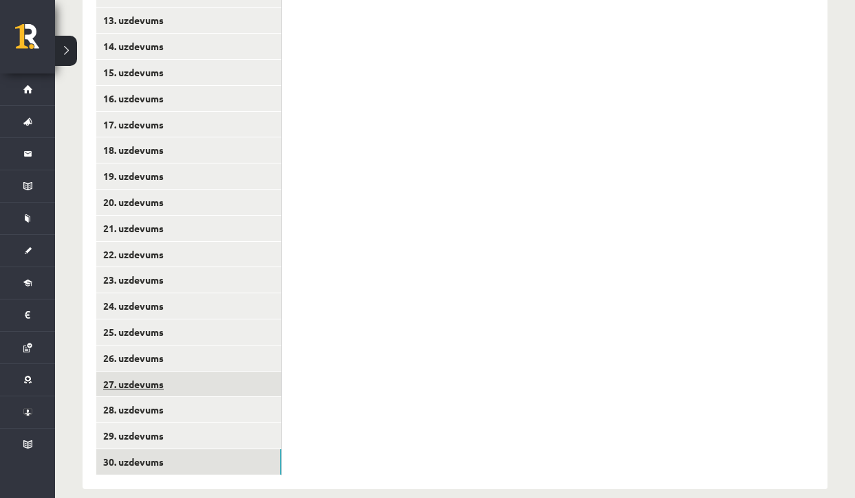
click at [235, 372] on link "27. uzdevums" at bounding box center [188, 384] width 185 height 25
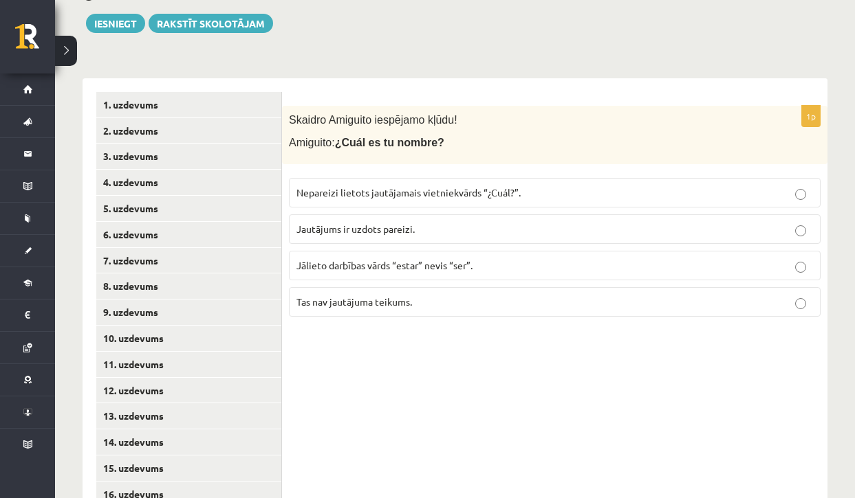
scroll to position [246, 0]
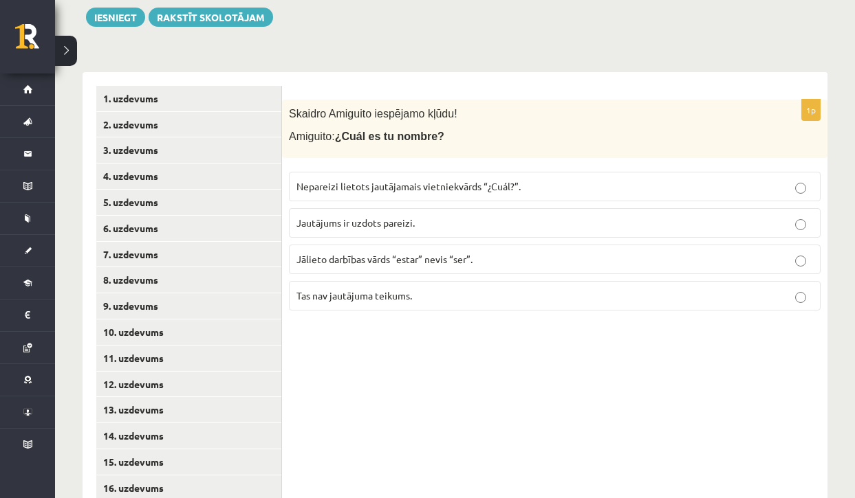
click at [589, 193] on label "Nepareizi lietots jautājamais vietniekvārds “¿Cuál?”." at bounding box center [554, 187] width 531 height 30
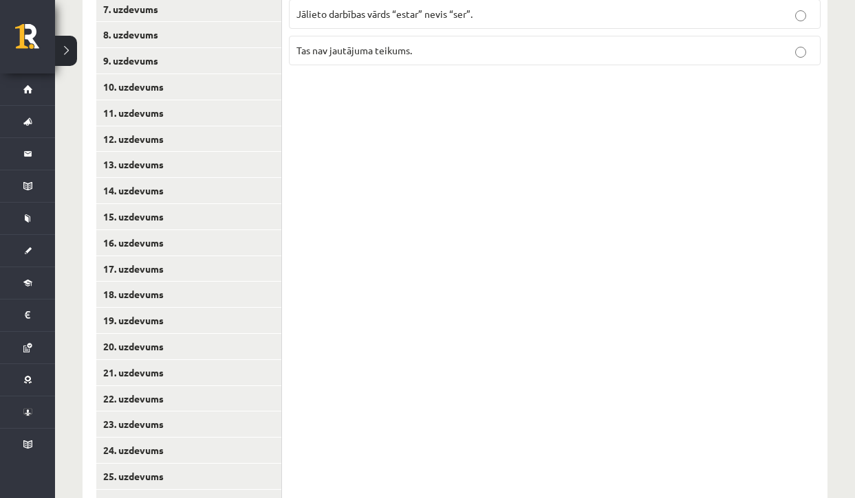
scroll to position [636, 0]
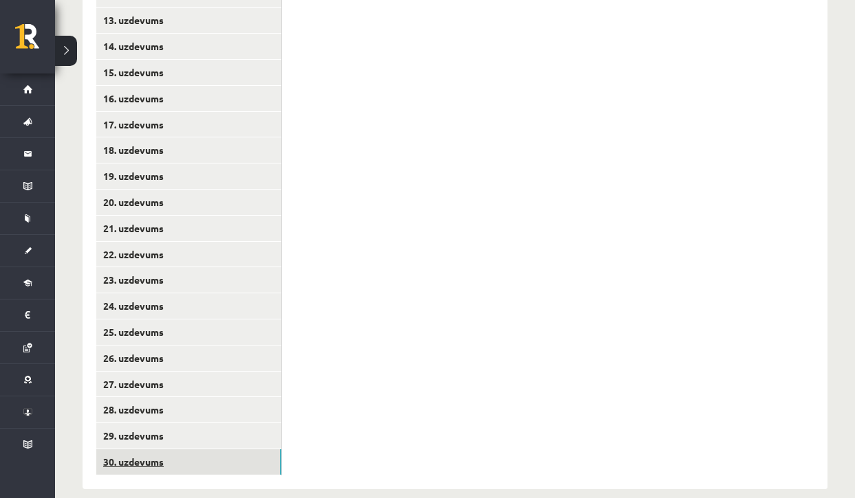
click at [201, 450] on link "30. uzdevums" at bounding box center [188, 462] width 185 height 25
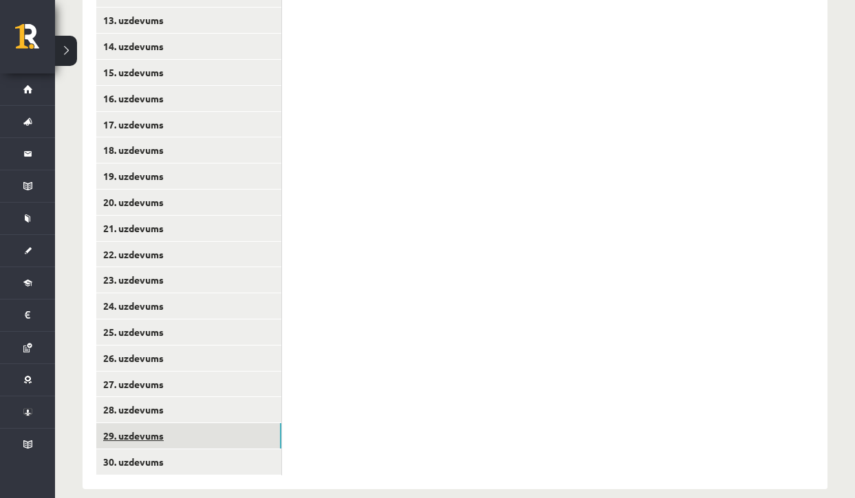
click at [183, 424] on link "29. uzdevums" at bounding box center [188, 436] width 185 height 25
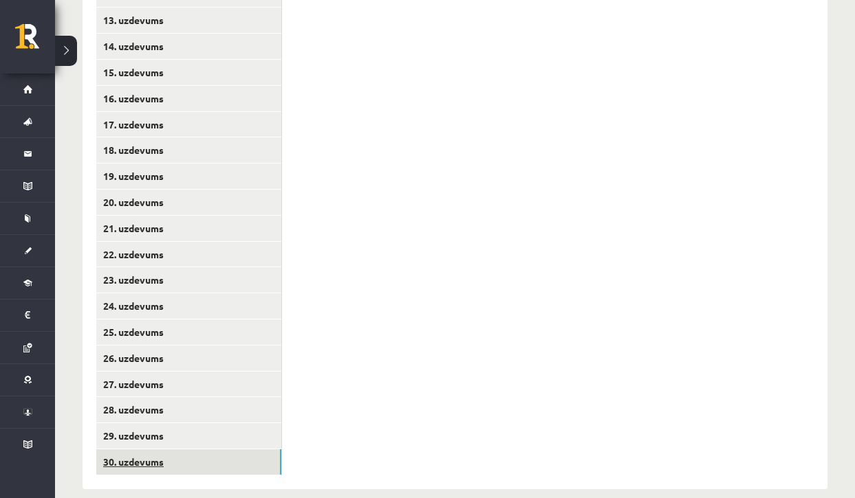
click at [243, 450] on link "30. uzdevums" at bounding box center [188, 462] width 185 height 25
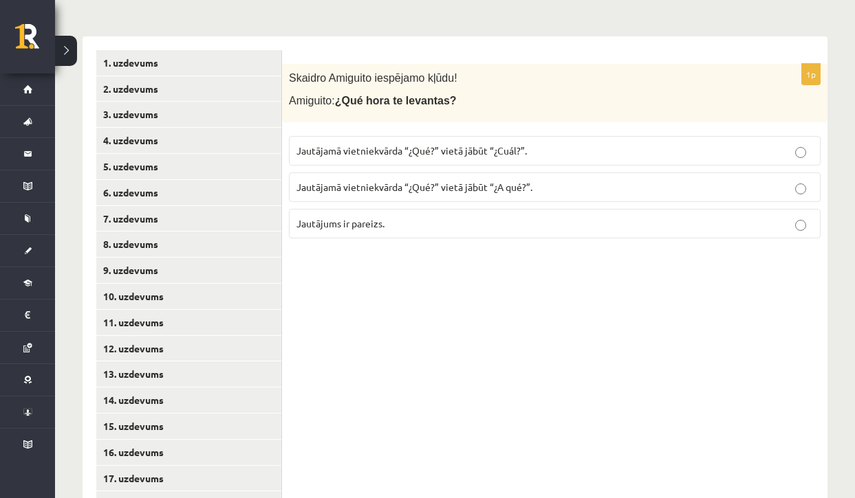
scroll to position [243, 0]
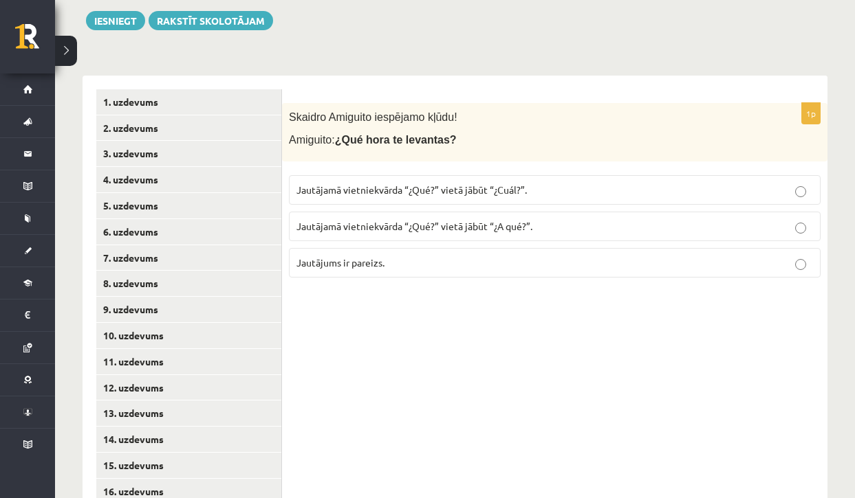
click at [414, 257] on p "Jautājums ir pareizs." at bounding box center [554, 263] width 516 height 14
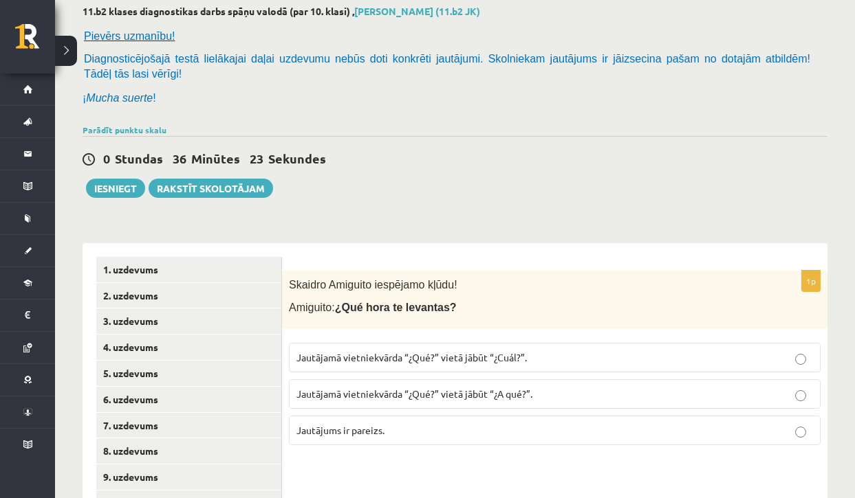
scroll to position [77, 0]
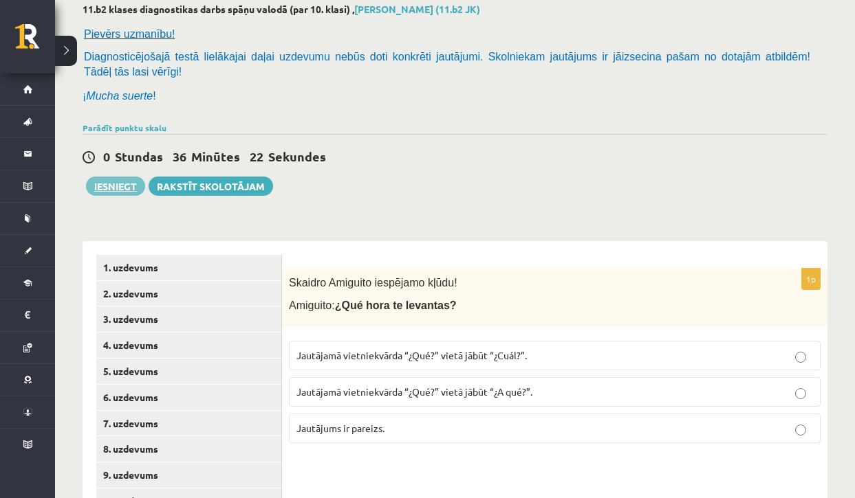
click at [114, 187] on button "Iesniegt" at bounding box center [115, 186] width 59 height 19
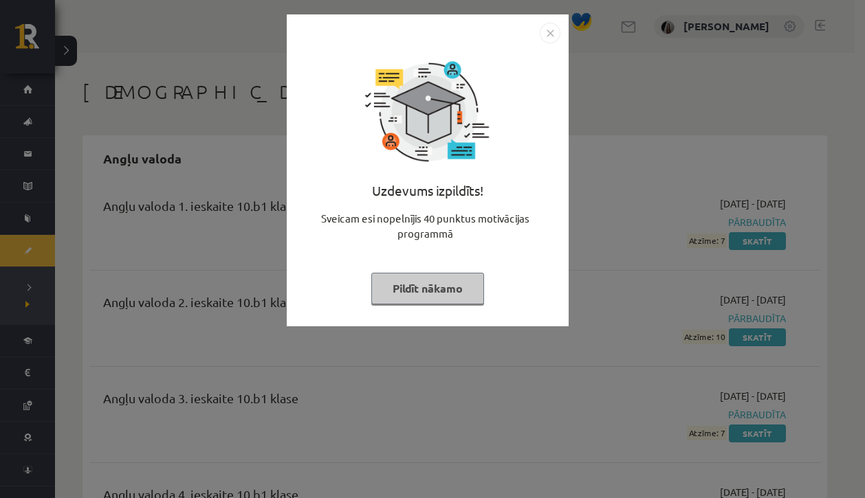
click at [549, 32] on img "Close" at bounding box center [550, 33] width 21 height 21
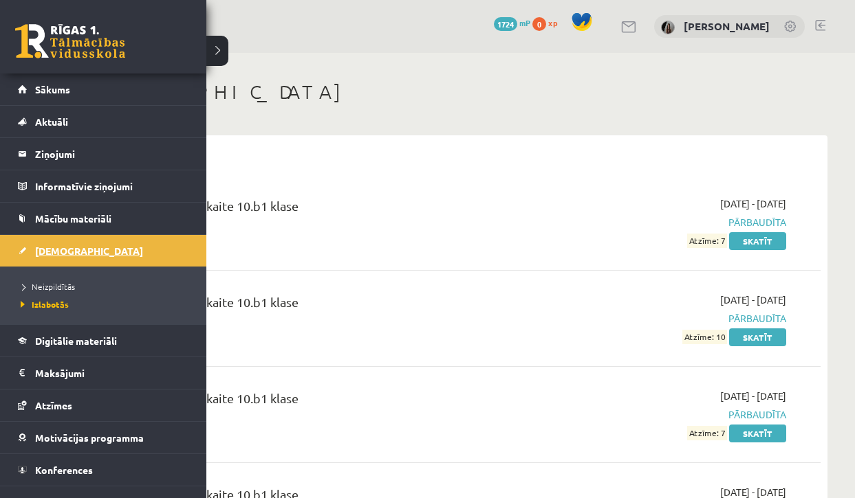
click at [45, 251] on span "[DEMOGRAPHIC_DATA]" at bounding box center [89, 251] width 108 height 12
